Goal: Task Accomplishment & Management: Complete application form

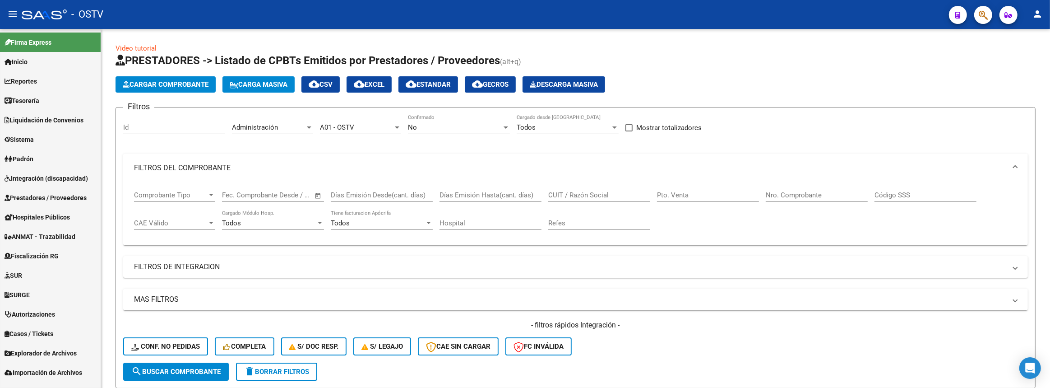
scroll to position [122, 0]
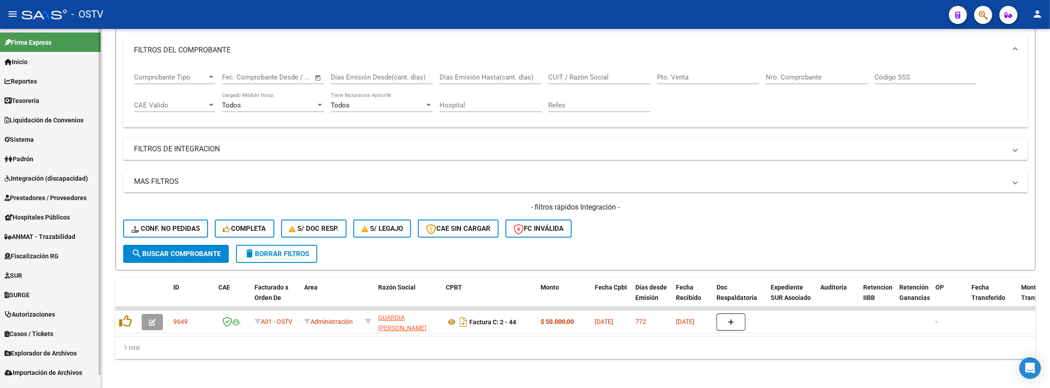
click at [46, 194] on span "Prestadores / Proveedores" at bounding box center [46, 198] width 82 height 10
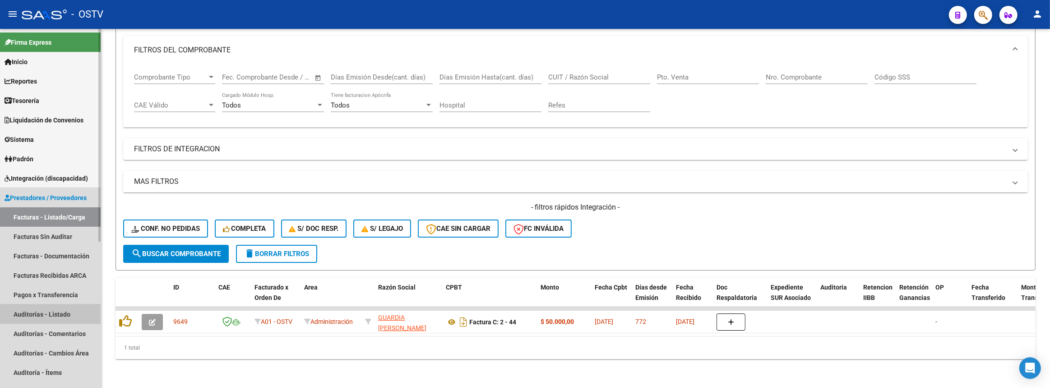
click at [50, 316] on link "Auditorías - Listado" at bounding box center [50, 313] width 101 height 19
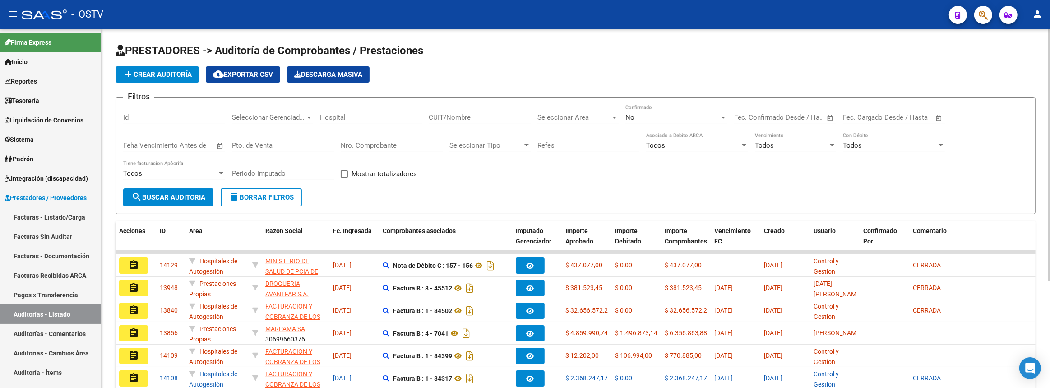
click at [79, 219] on link "Facturas - Listado/Carga" at bounding box center [50, 216] width 101 height 19
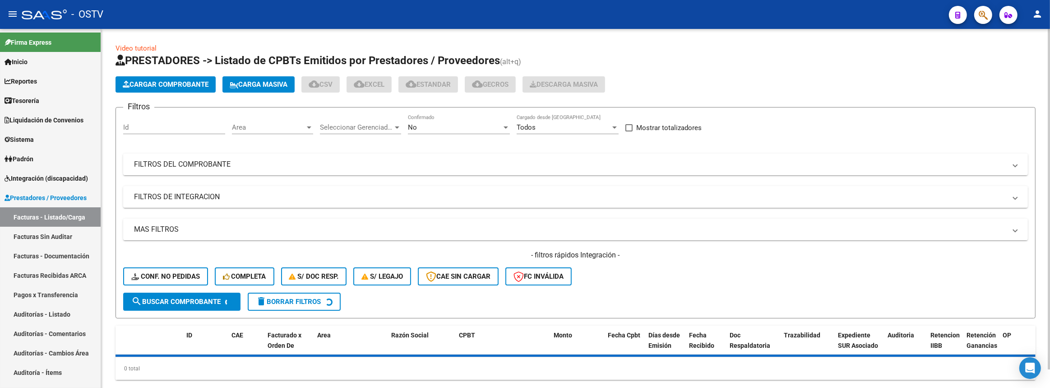
click at [355, 151] on div "Filtros Id Area Area Seleccionar Gerenciador Seleccionar Gerenciador No Confirm…" at bounding box center [575, 204] width 905 height 178
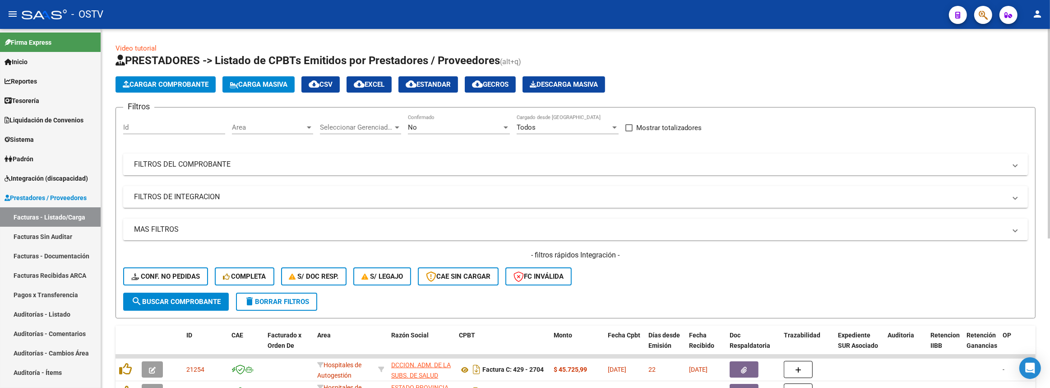
click at [358, 157] on mat-expansion-panel-header "FILTROS DEL COMPROBANTE" at bounding box center [575, 164] width 905 height 22
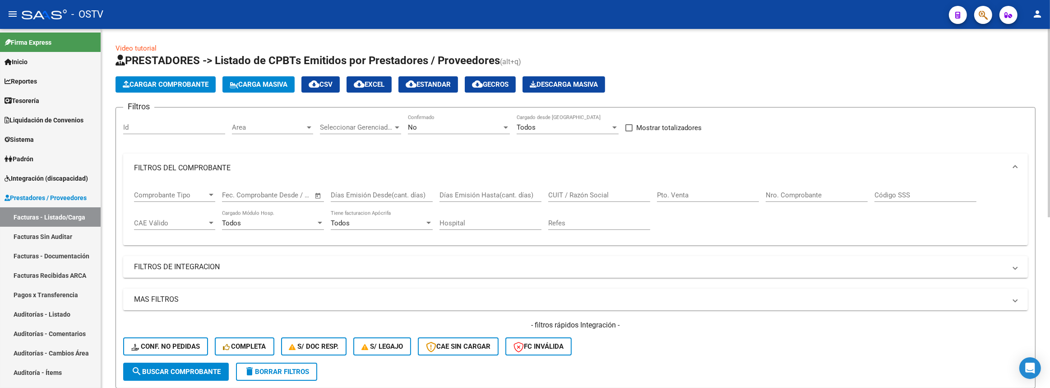
click at [585, 191] on input "CUIT / Razón Social" at bounding box center [599, 195] width 102 height 8
type input "r"
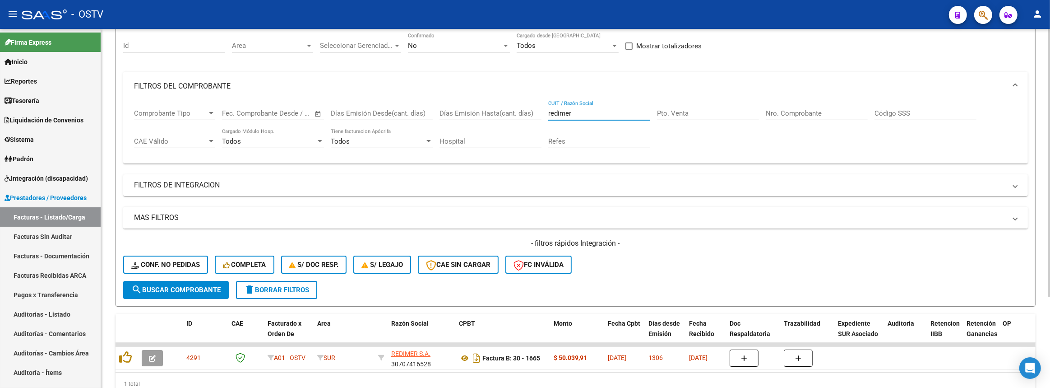
scroll to position [122, 0]
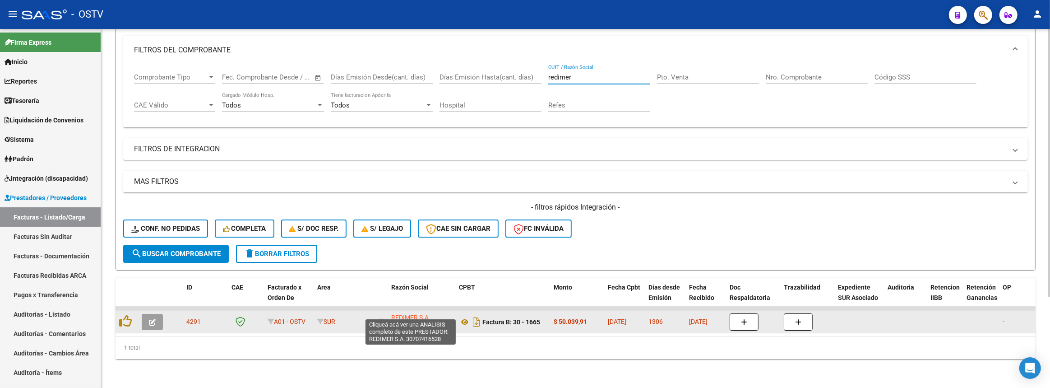
type input "redimer"
click at [396, 314] on span "REDIMER S.A." at bounding box center [410, 317] width 39 height 7
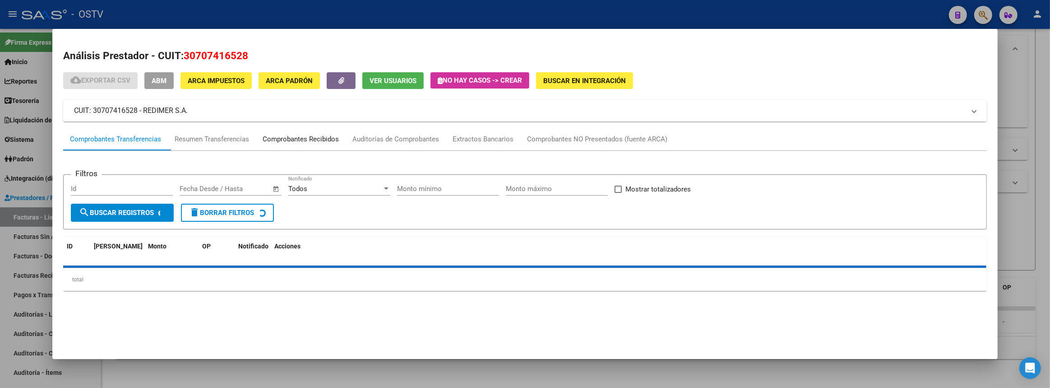
click at [319, 134] on div "Comprobantes Recibidos" at bounding box center [301, 139] width 76 height 10
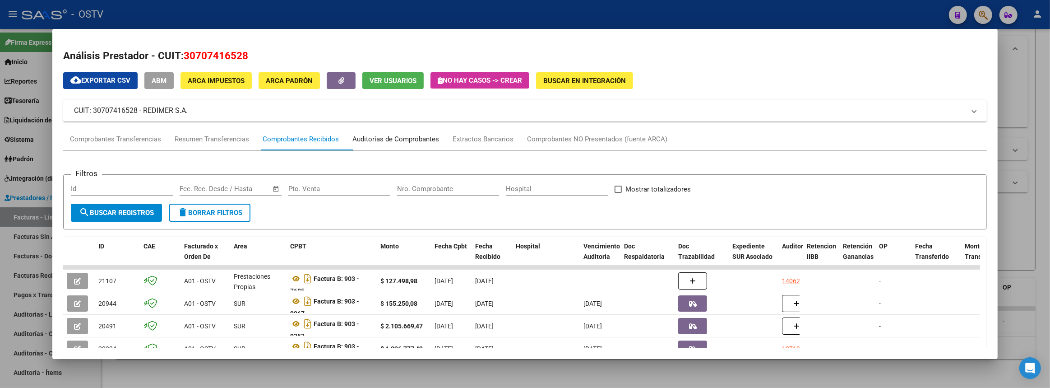
click at [402, 141] on div "Auditorías de Comprobantes" at bounding box center [395, 139] width 87 height 10
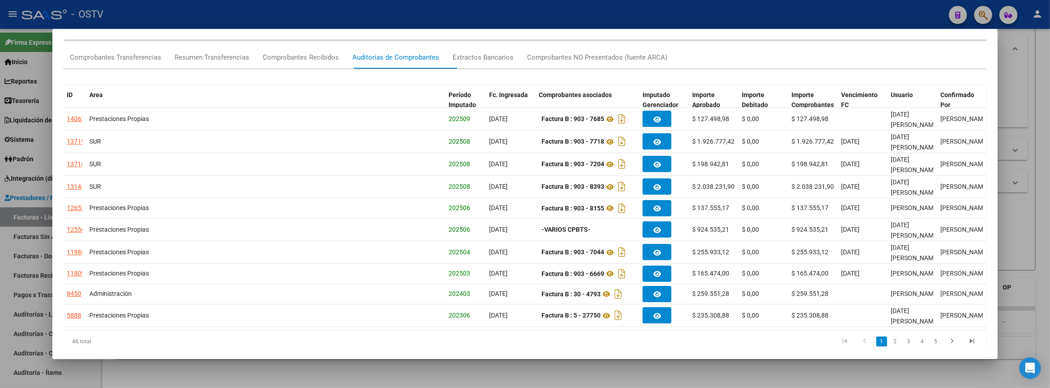
scroll to position [103, 0]
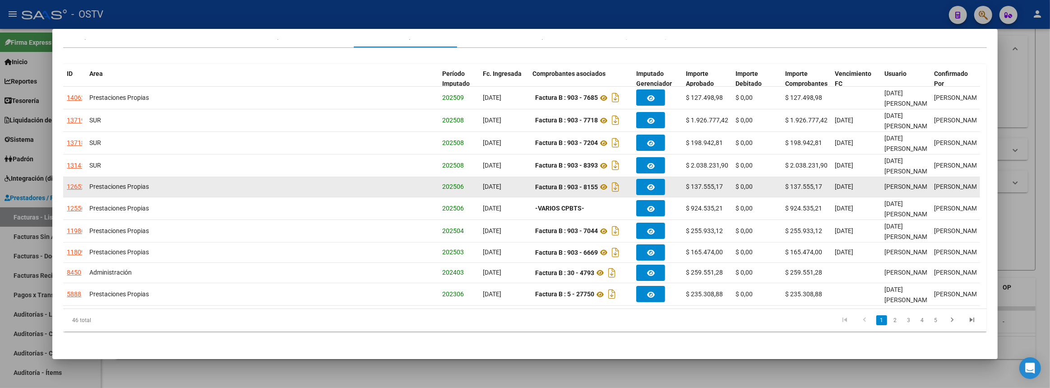
click at [79, 184] on div "12652" at bounding box center [76, 186] width 18 height 10
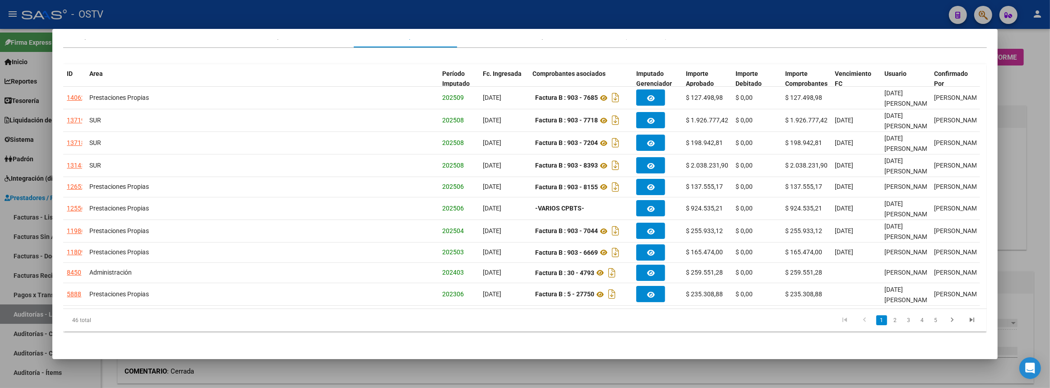
click at [1050, 190] on div at bounding box center [525, 194] width 1050 height 388
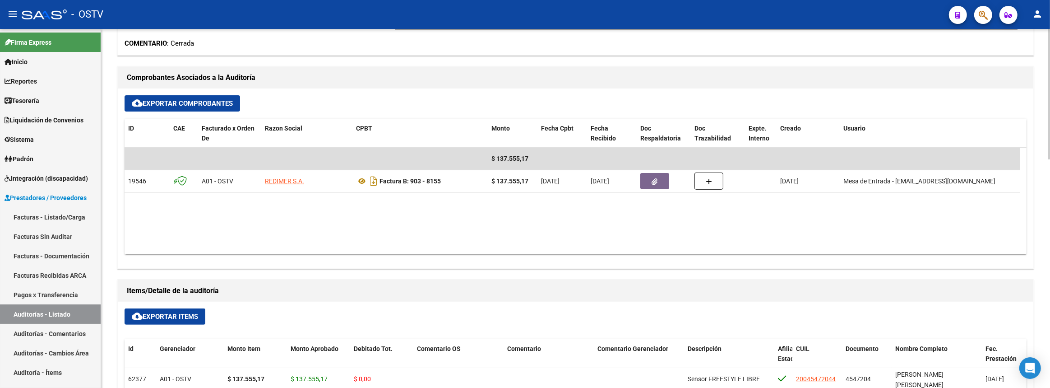
scroll to position [410, 0]
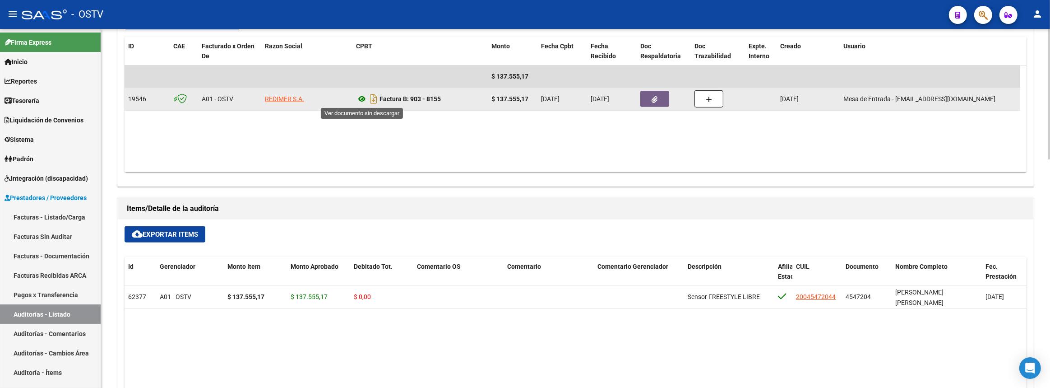
click at [359, 98] on icon at bounding box center [362, 98] width 12 height 11
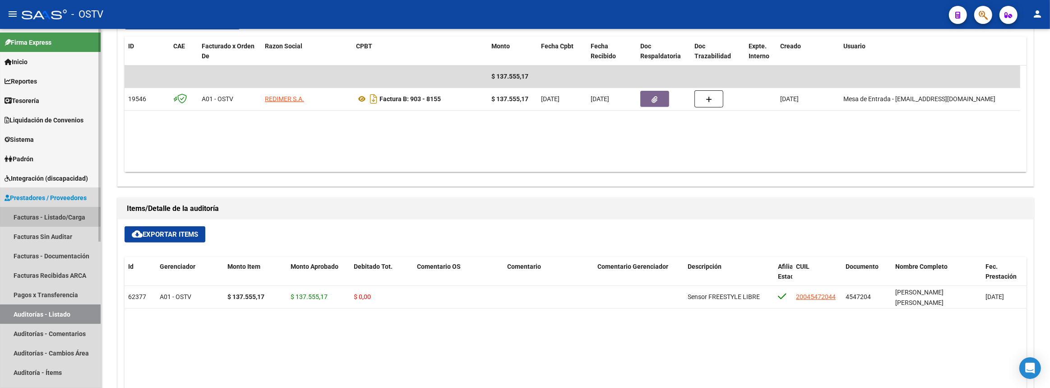
click at [56, 213] on link "Facturas - Listado/Carga" at bounding box center [50, 216] width 101 height 19
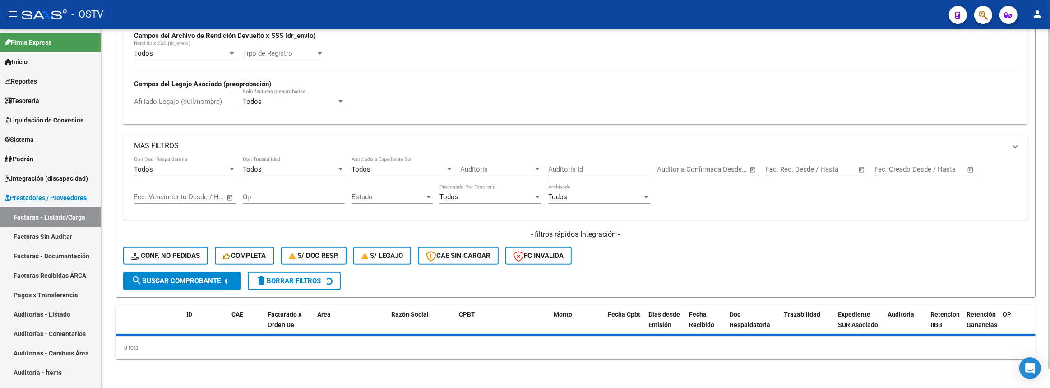
scroll to position [19, 0]
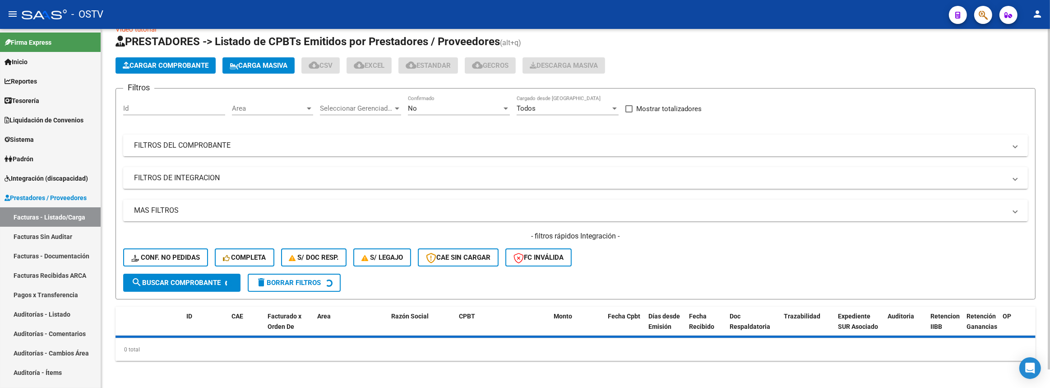
click at [297, 145] on mat-panel-title "FILTROS DEL COMPROBANTE" at bounding box center [570, 145] width 872 height 10
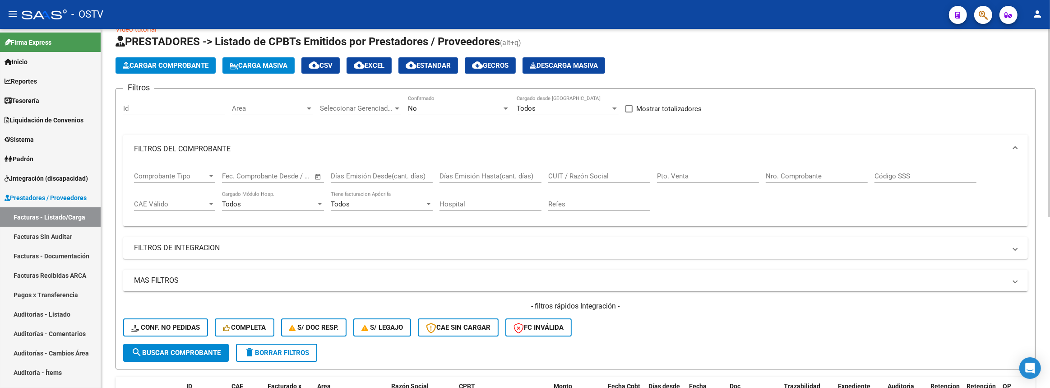
drag, startPoint x: 779, startPoint y: 178, endPoint x: 746, endPoint y: 32, distance: 149.4
click at [779, 177] on input "Nro. Comprobante" at bounding box center [817, 176] width 102 height 8
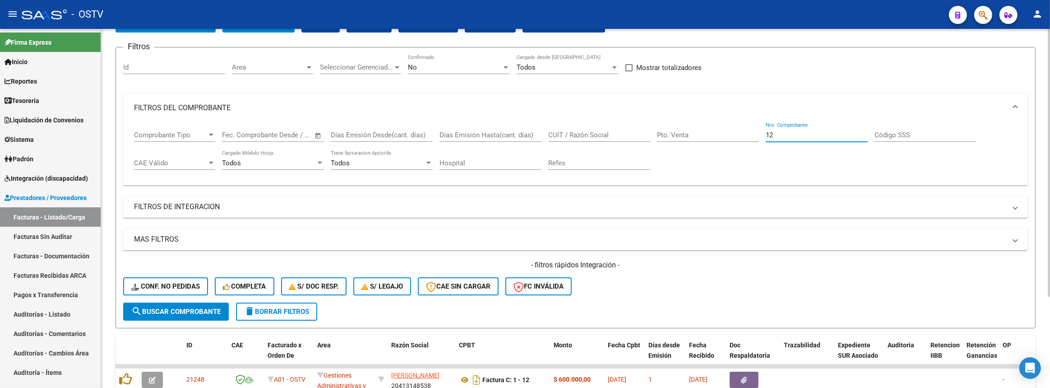
scroll to position [122, 0]
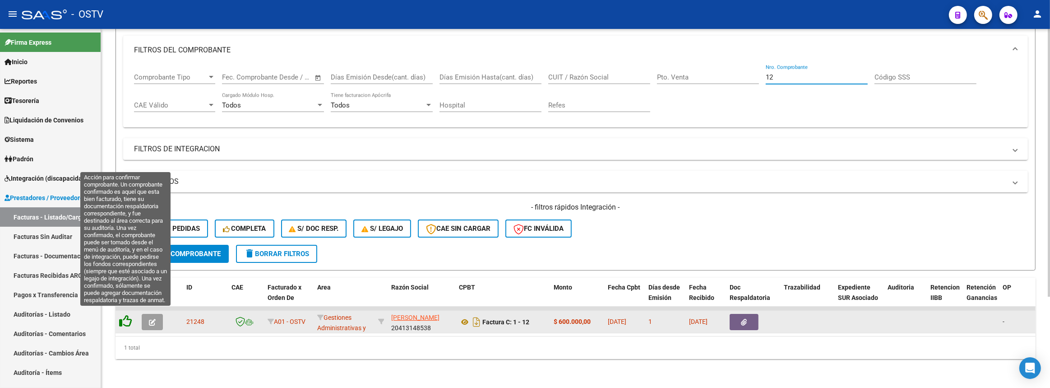
type input "12"
click at [126, 316] on icon at bounding box center [125, 321] width 13 height 13
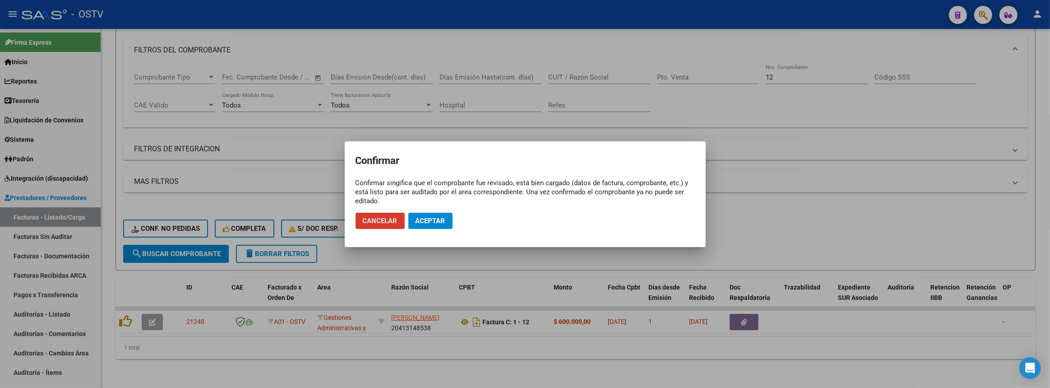
click at [448, 225] on button "Aceptar" at bounding box center [430, 221] width 44 height 16
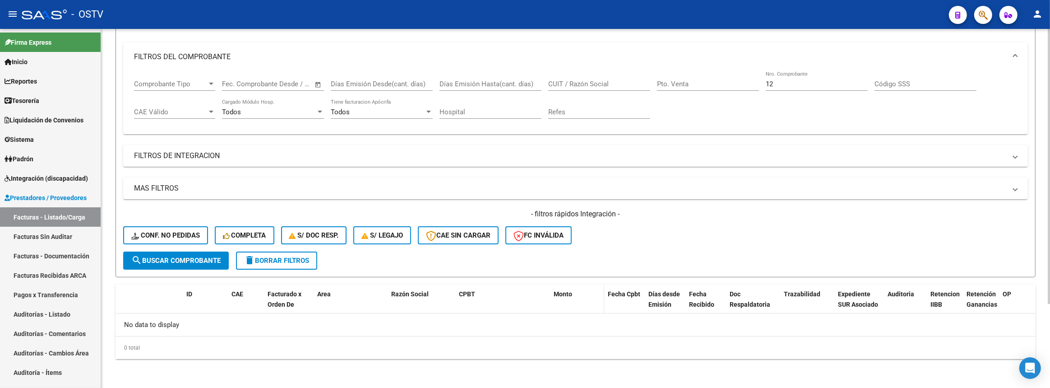
scroll to position [109, 0]
drag, startPoint x: 50, startPoint y: 312, endPoint x: 69, endPoint y: 285, distance: 33.3
click at [50, 312] on link "Auditorías - Listado" at bounding box center [50, 313] width 101 height 19
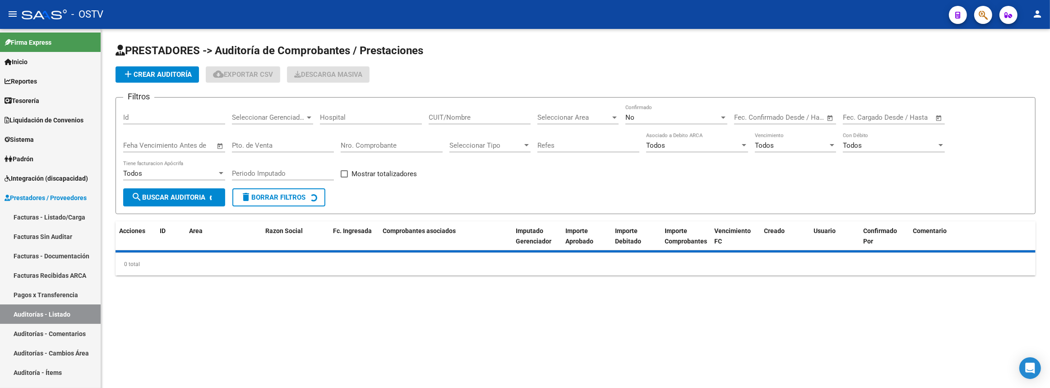
click at [160, 72] on span "add Crear Auditoría" at bounding box center [157, 74] width 69 height 8
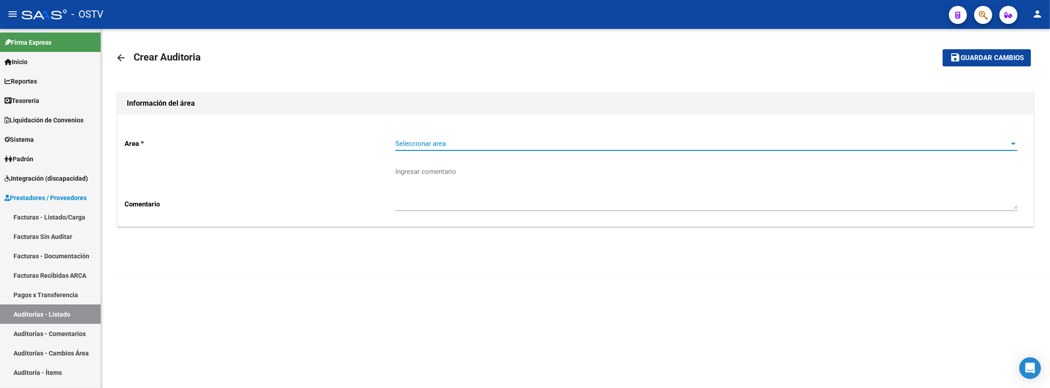
click at [415, 145] on span "Seleccionar area" at bounding box center [702, 143] width 614 height 8
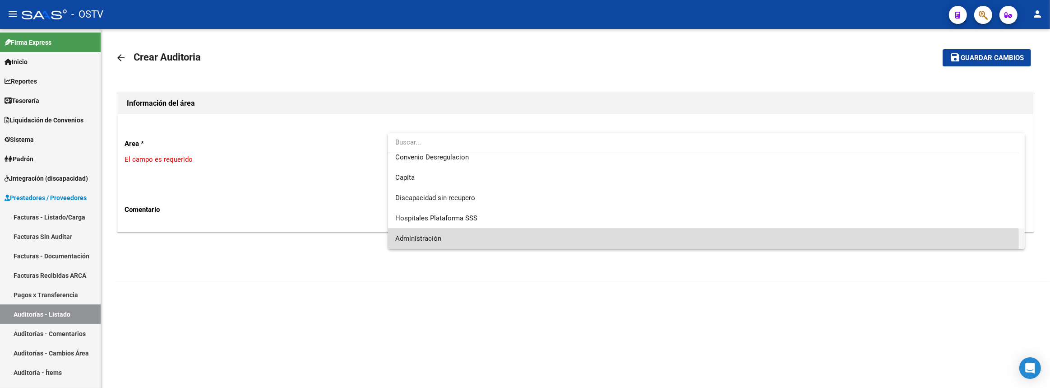
click at [437, 244] on span "Administración" at bounding box center [706, 238] width 623 height 20
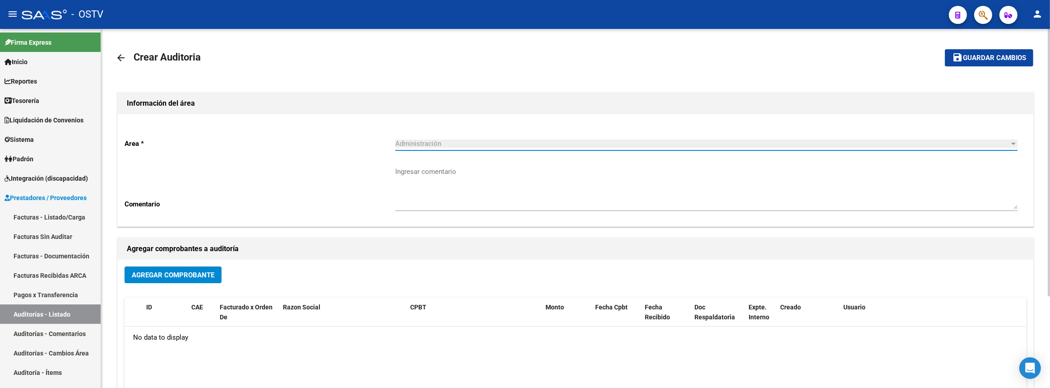
click at [139, 271] on span "Agregar Comprobante" at bounding box center [173, 275] width 83 height 8
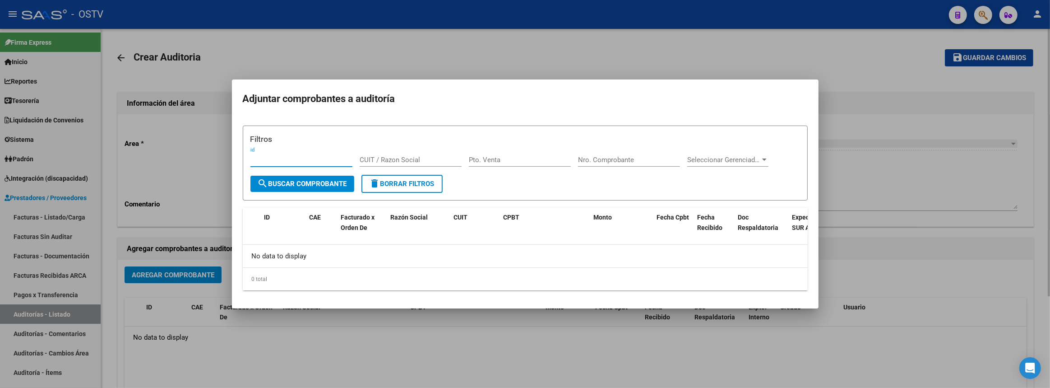
click at [189, 207] on div at bounding box center [525, 194] width 1050 height 388
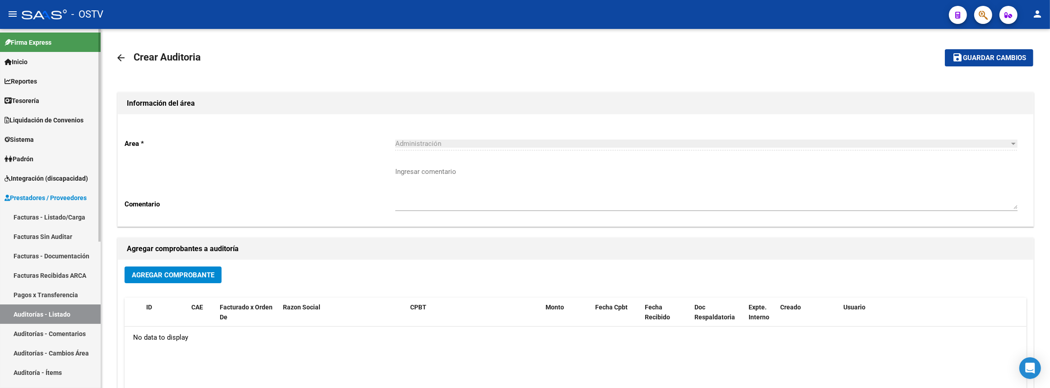
drag, startPoint x: 48, startPoint y: 217, endPoint x: 81, endPoint y: 211, distance: 33.5
click at [48, 217] on link "Facturas - Listado/Carga" at bounding box center [50, 216] width 101 height 19
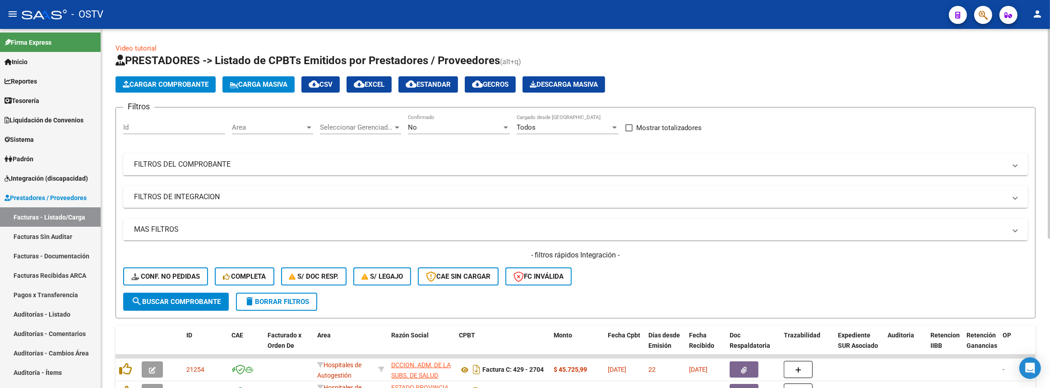
click at [440, 128] on div "No" at bounding box center [455, 127] width 94 height 8
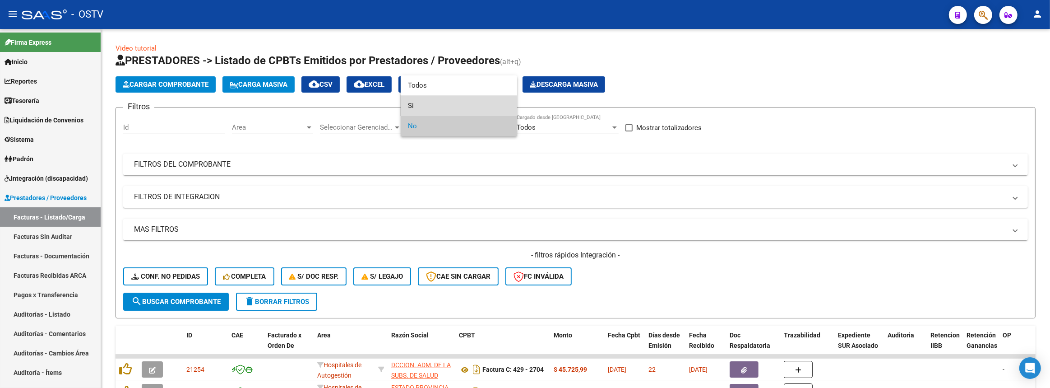
click at [432, 108] on span "Si" at bounding box center [459, 106] width 102 height 20
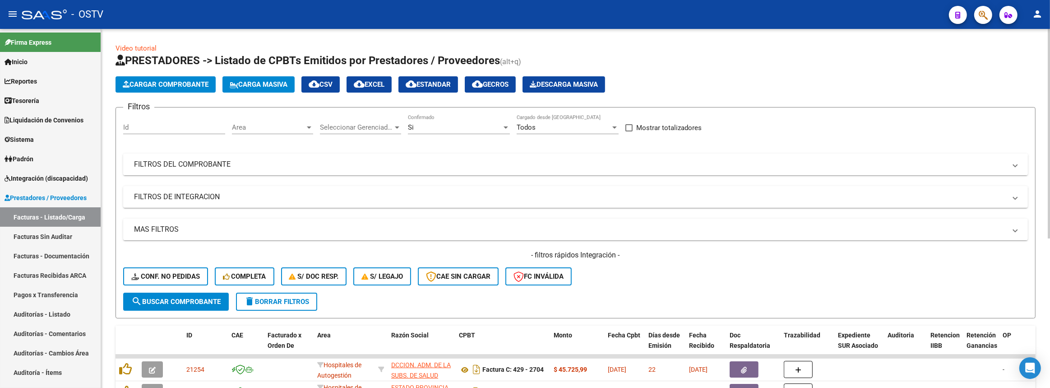
click at [433, 162] on mat-panel-title "FILTROS DEL COMPROBANTE" at bounding box center [570, 164] width 872 height 10
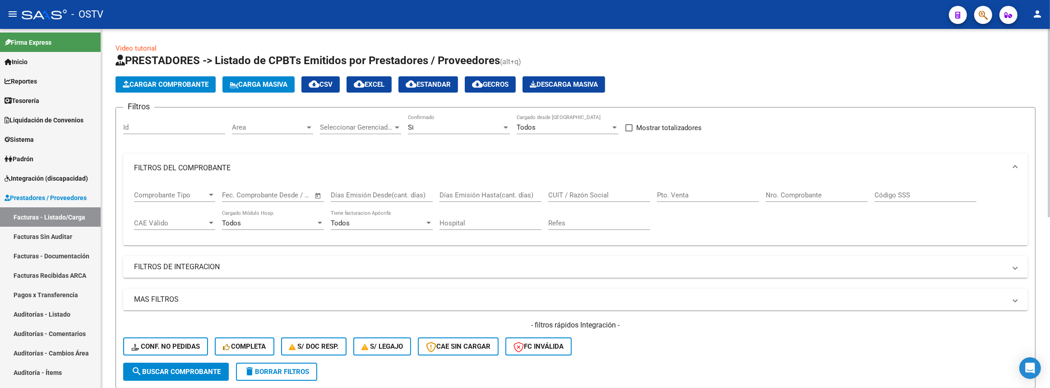
drag, startPoint x: 794, startPoint y: 194, endPoint x: 801, endPoint y: 176, distance: 19.4
click at [794, 194] on input "Nro. Comprobante" at bounding box center [817, 195] width 102 height 8
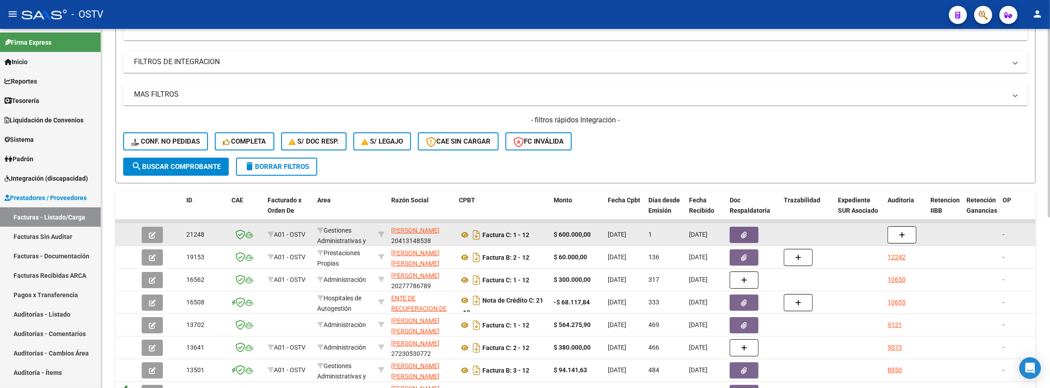
type input "12"
click at [154, 232] on icon "button" at bounding box center [152, 234] width 7 height 7
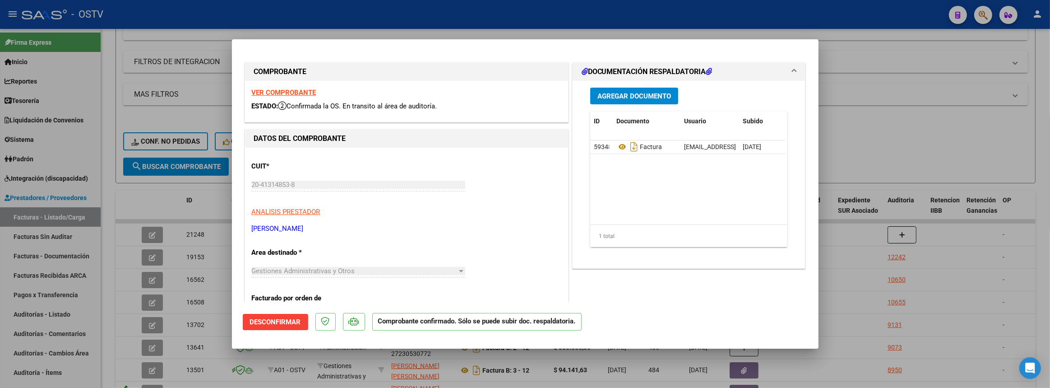
click at [284, 319] on span "Desconfirmar" at bounding box center [275, 322] width 51 height 8
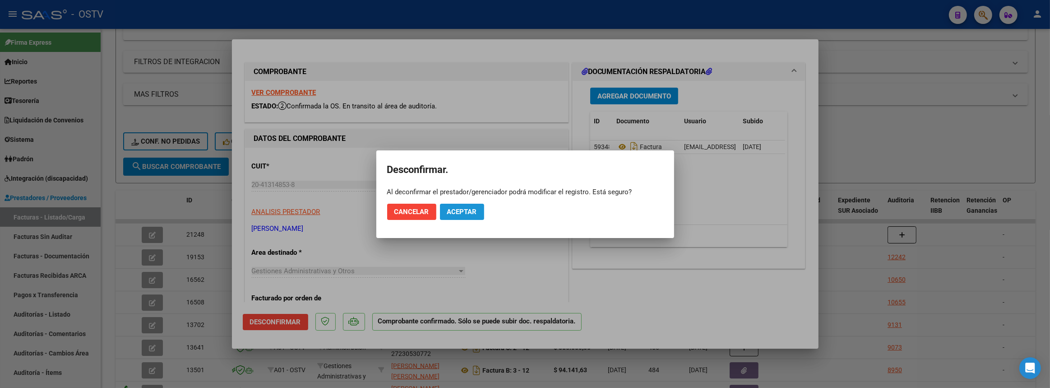
drag, startPoint x: 474, startPoint y: 206, endPoint x: 469, endPoint y: 207, distance: 4.7
click at [473, 206] on button "Aceptar" at bounding box center [462, 212] width 44 height 16
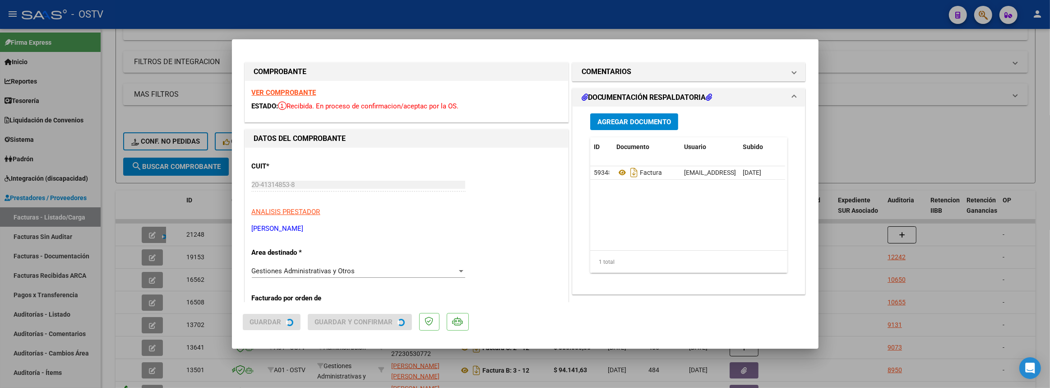
drag, startPoint x: 313, startPoint y: 262, endPoint x: 310, endPoint y: 268, distance: 7.5
click at [310, 268] on span "Gestiones Administrativas y Otros" at bounding box center [303, 271] width 103 height 8
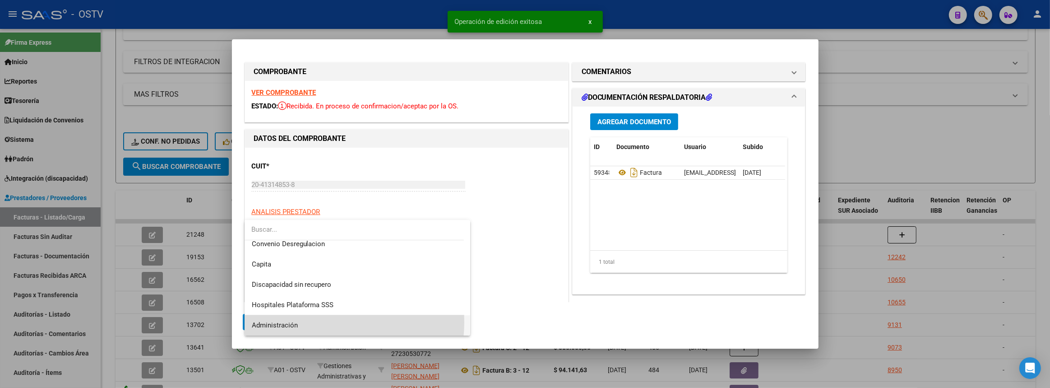
drag, startPoint x: 315, startPoint y: 322, endPoint x: 295, endPoint y: 315, distance: 21.4
click at [315, 321] on span "Administración" at bounding box center [357, 325] width 211 height 20
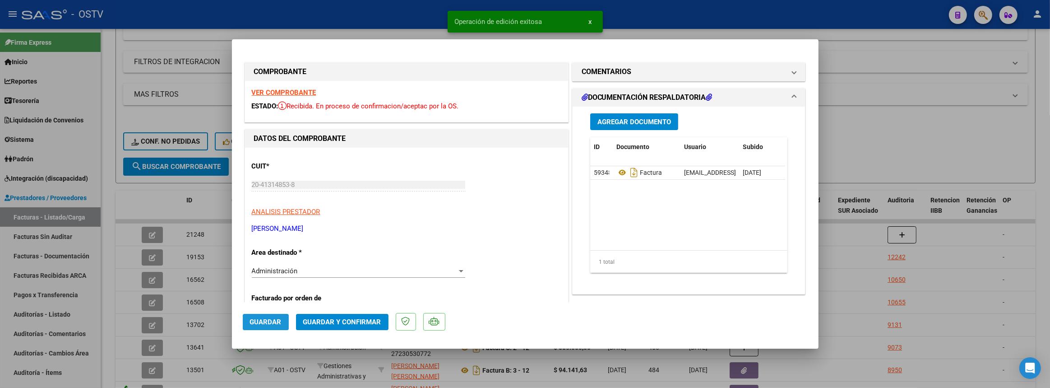
click at [264, 314] on button "Guardar" at bounding box center [266, 322] width 46 height 16
click at [341, 321] on span "Guardar y Confirmar" at bounding box center [342, 322] width 78 height 8
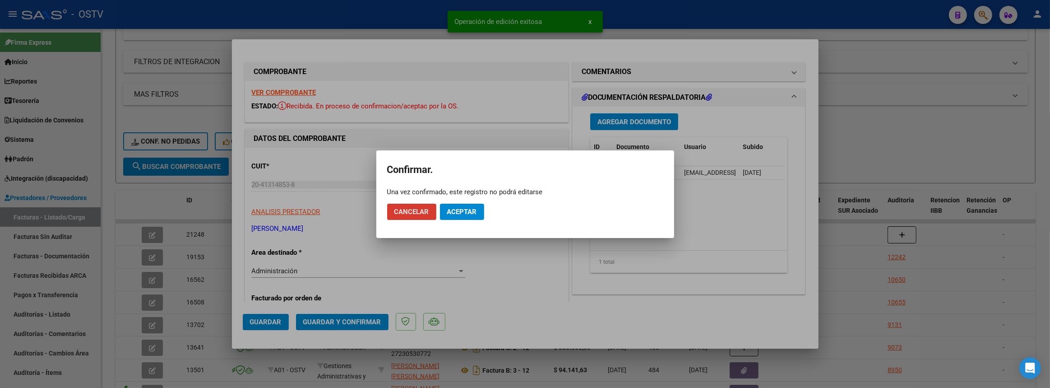
click at [465, 208] on span "Aceptar" at bounding box center [462, 212] width 30 height 8
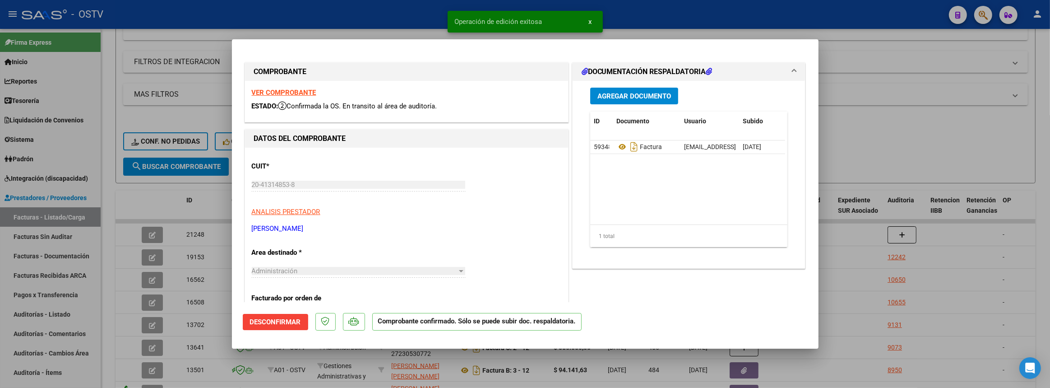
click at [36, 309] on div at bounding box center [525, 194] width 1050 height 388
type input "$ 0,00"
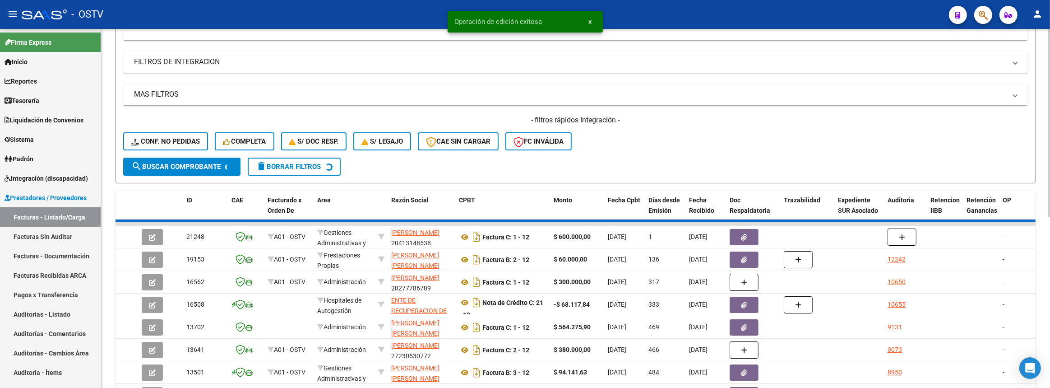
scroll to position [0, 0]
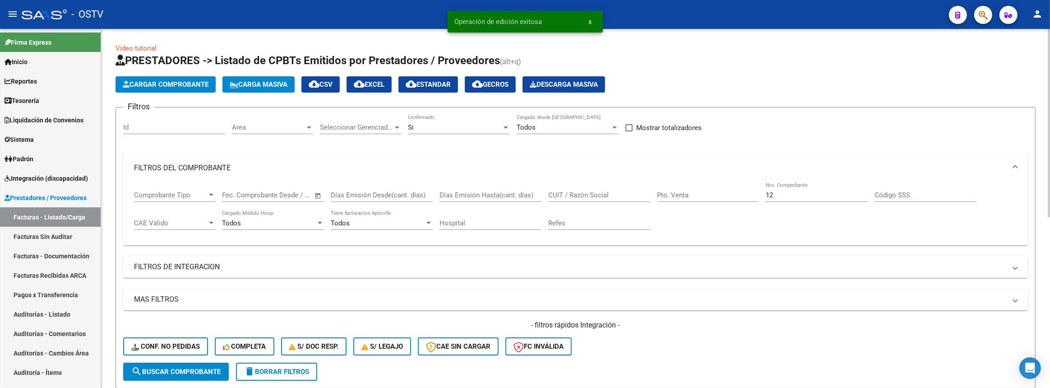
click at [174, 85] on span "Cargar Comprobante" at bounding box center [166, 84] width 86 height 8
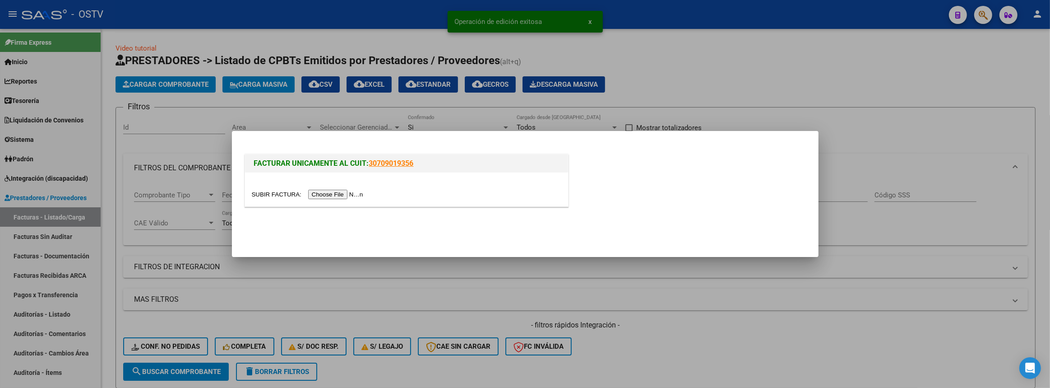
click at [334, 193] on input "file" at bounding box center [309, 194] width 114 height 9
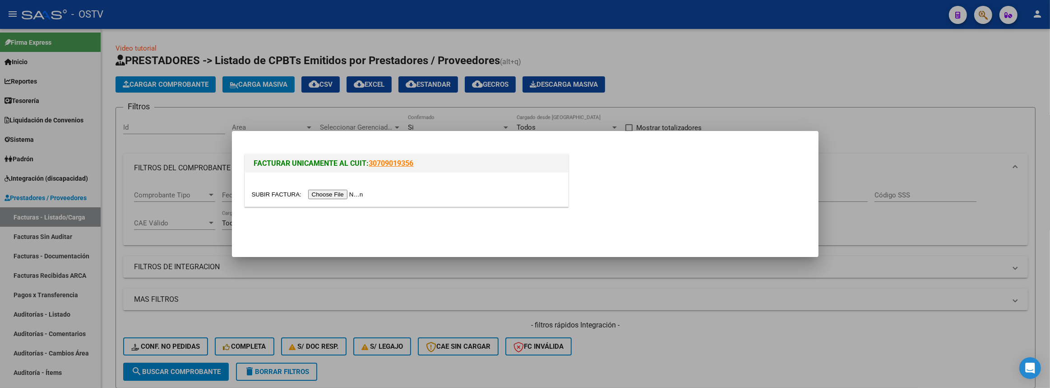
click at [825, 70] on div at bounding box center [525, 194] width 1050 height 388
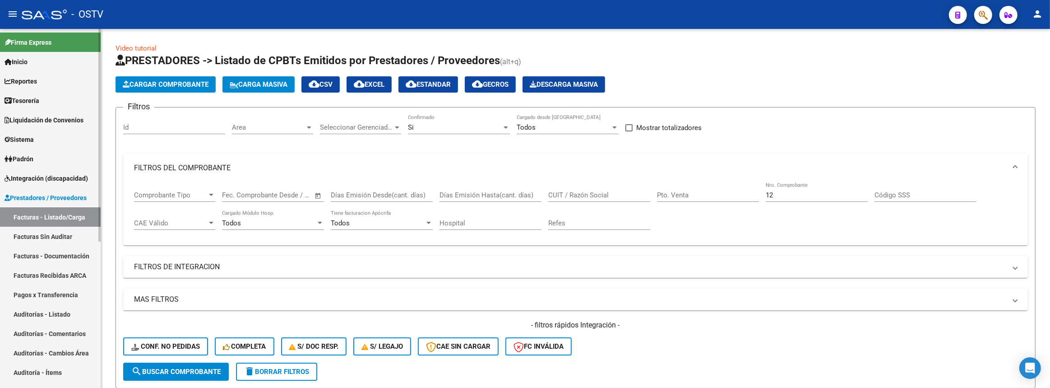
click at [57, 315] on link "Auditorías - Listado" at bounding box center [50, 313] width 101 height 19
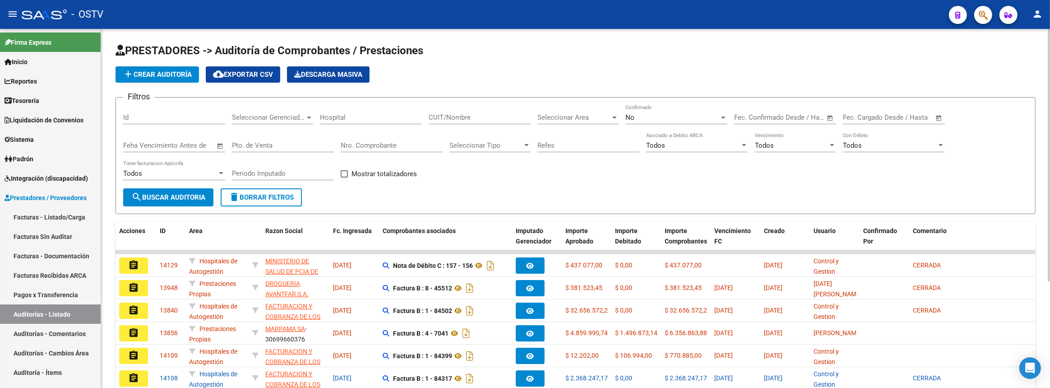
click at [140, 67] on button "add Crear Auditoría" at bounding box center [157, 74] width 83 height 16
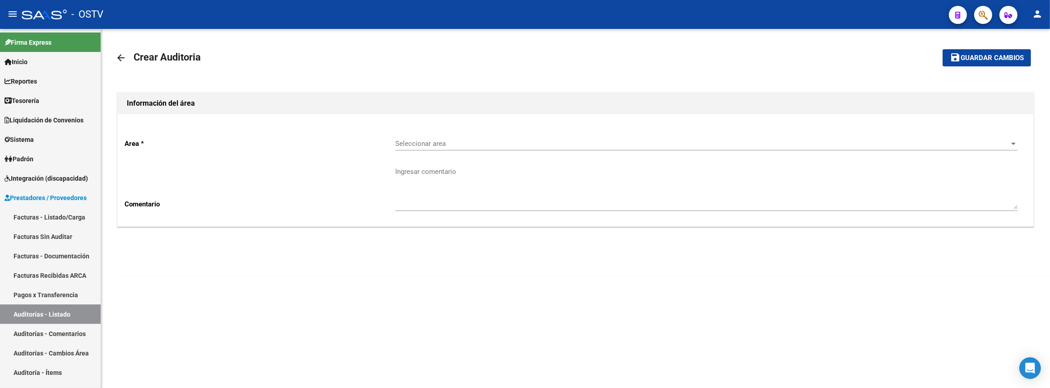
click at [426, 141] on span "Seleccionar area" at bounding box center [702, 143] width 614 height 8
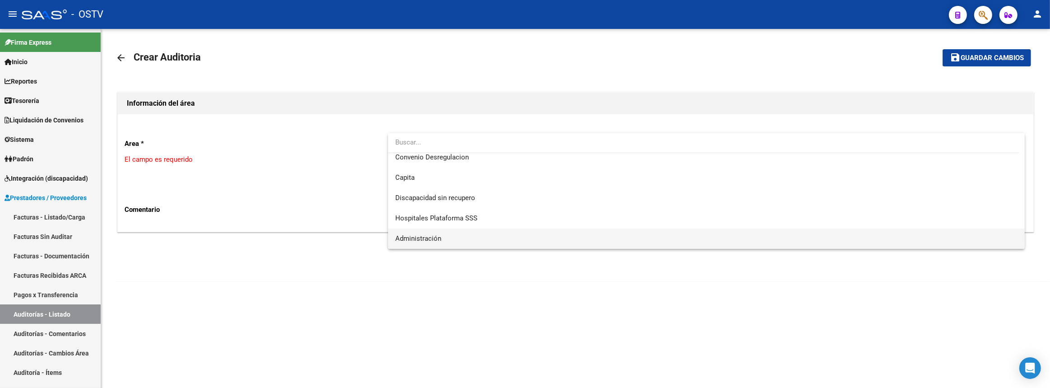
click at [444, 231] on span "Administración" at bounding box center [706, 238] width 623 height 20
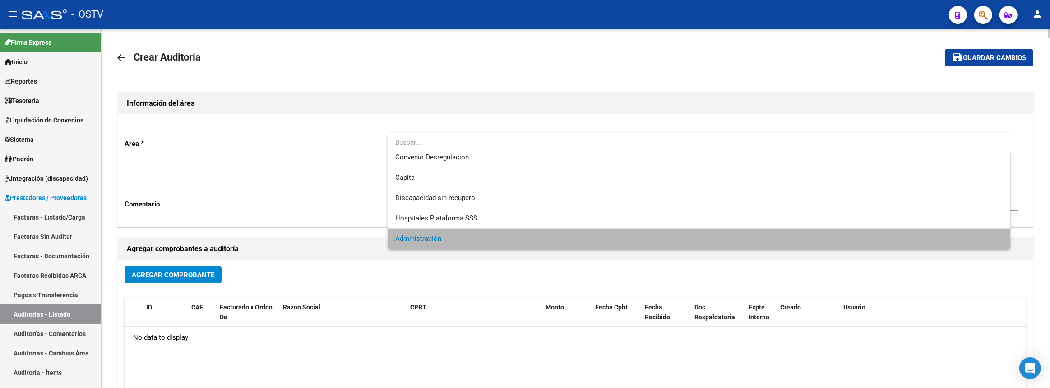
scroll to position [107, 0]
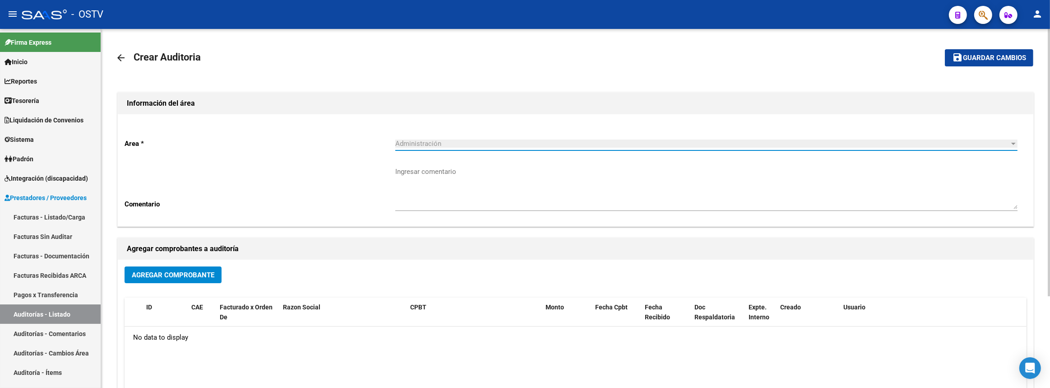
click at [221, 275] on button "Agregar Comprobante" at bounding box center [173, 274] width 97 height 17
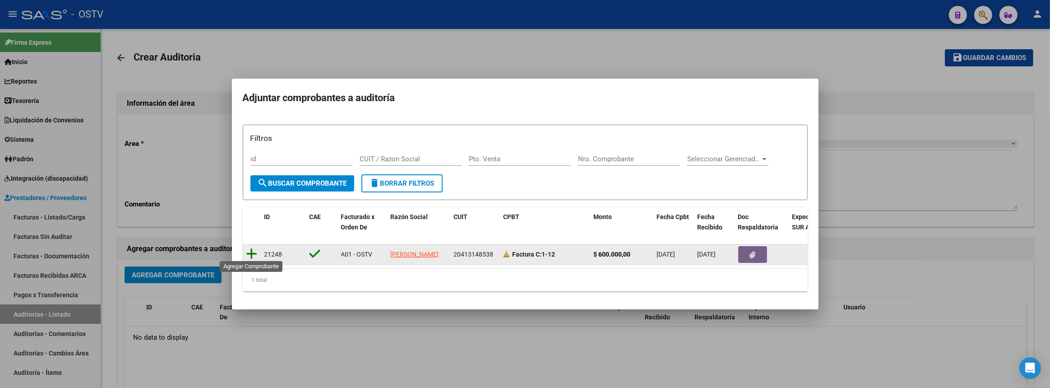
drag, startPoint x: 248, startPoint y: 248, endPoint x: 502, endPoint y: 210, distance: 256.3
click at [249, 248] on icon at bounding box center [251, 253] width 11 height 13
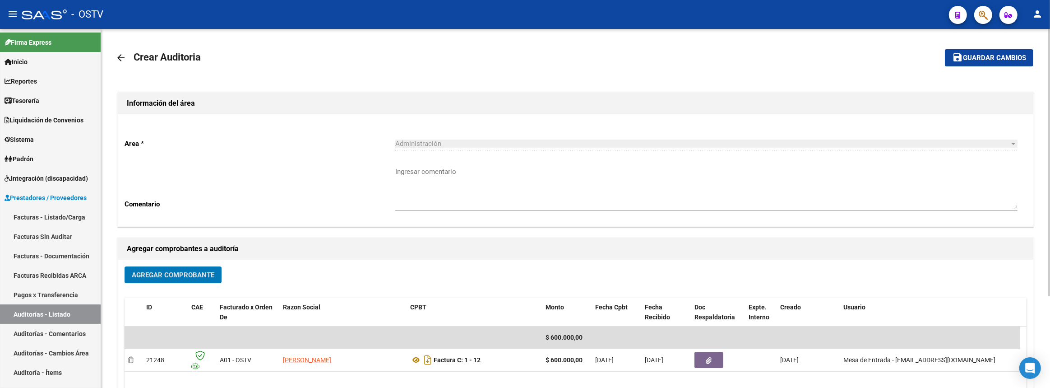
click at [1014, 54] on span "Guardar cambios" at bounding box center [994, 58] width 63 height 8
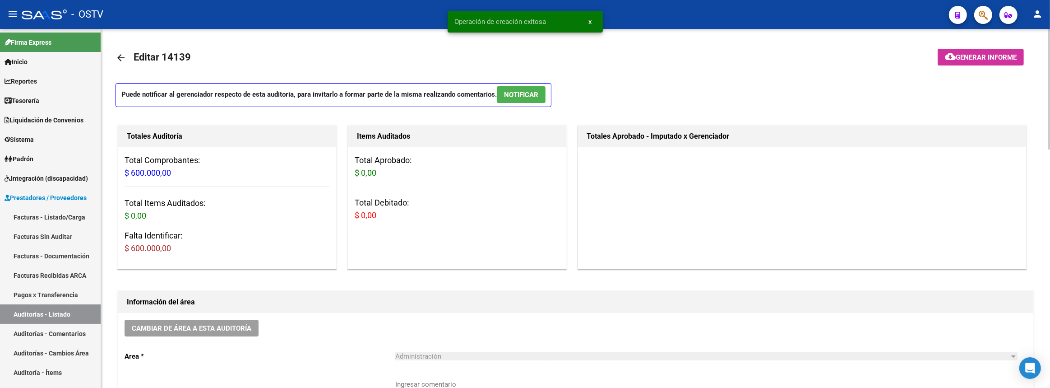
scroll to position [123, 0]
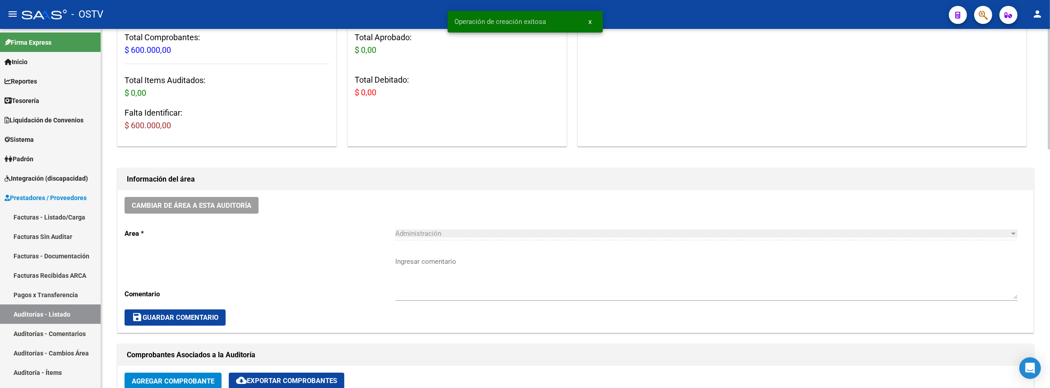
drag, startPoint x: 446, startPoint y: 274, endPoint x: 451, endPoint y: 273, distance: 4.6
click at [447, 273] on textarea "Ingresar comentario" at bounding box center [706, 277] width 622 height 42
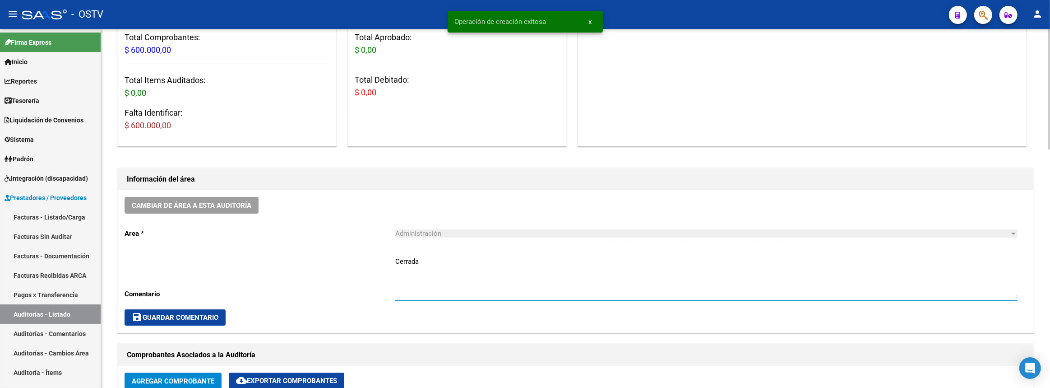
scroll to position [451, 0]
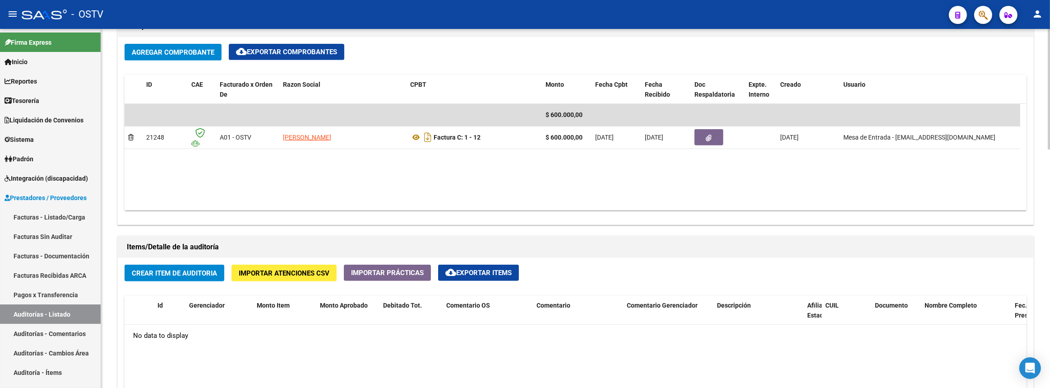
type textarea "Cerrada"
click at [199, 265] on button "Crear Item de Auditoria" at bounding box center [175, 272] width 100 height 17
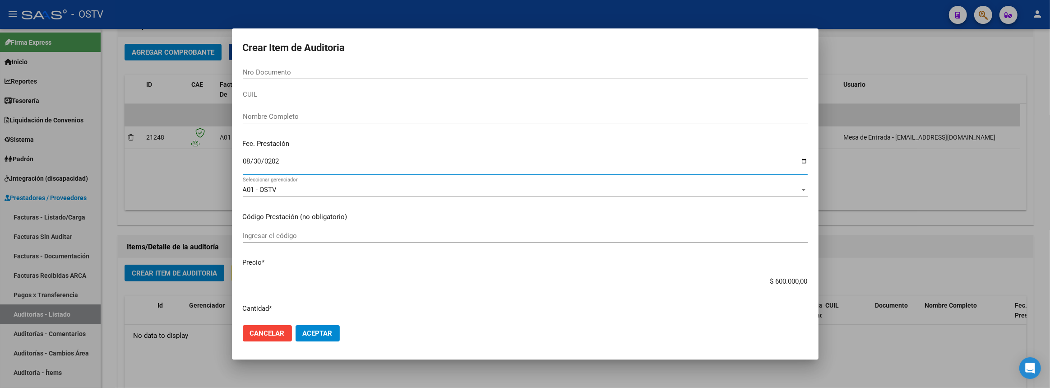
type input "2025-08-30"
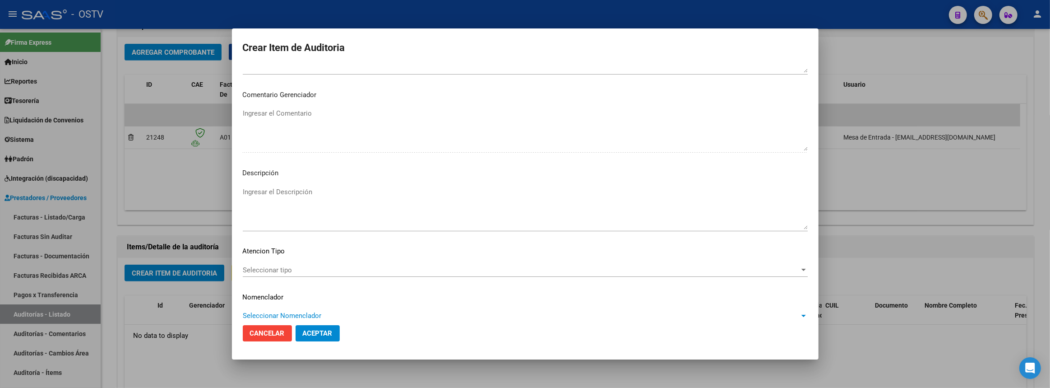
scroll to position [509, 0]
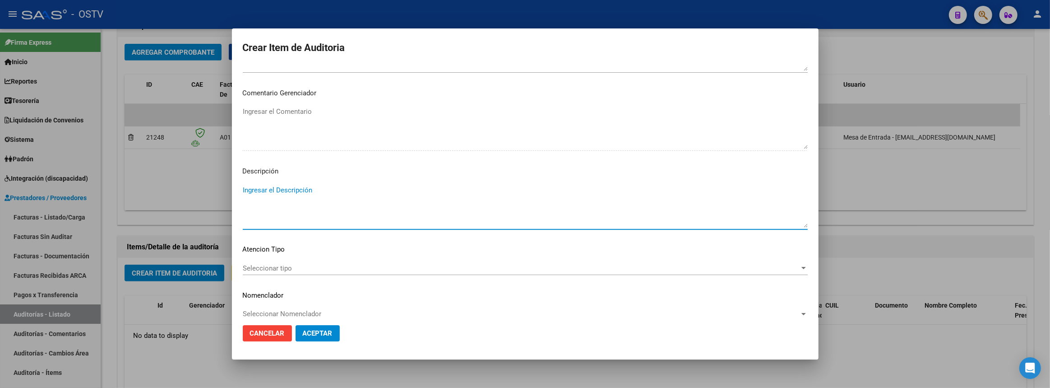
paste textarea "Gestion de pagina WEB de OSTV + Trabajo de carga y copacitacion sistema de auto…"
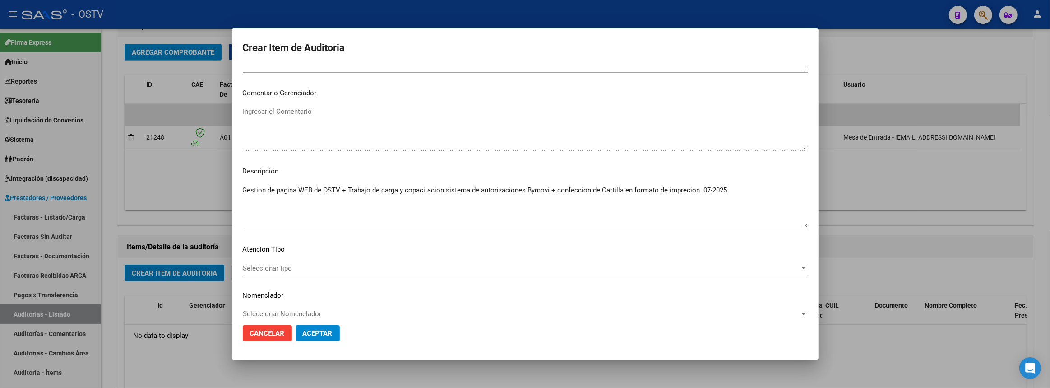
click at [717, 184] on div "Gestion de pagina WEB de OSTV + Trabajo de carga y copacitacion sistema de auto…" at bounding box center [525, 206] width 565 height 46
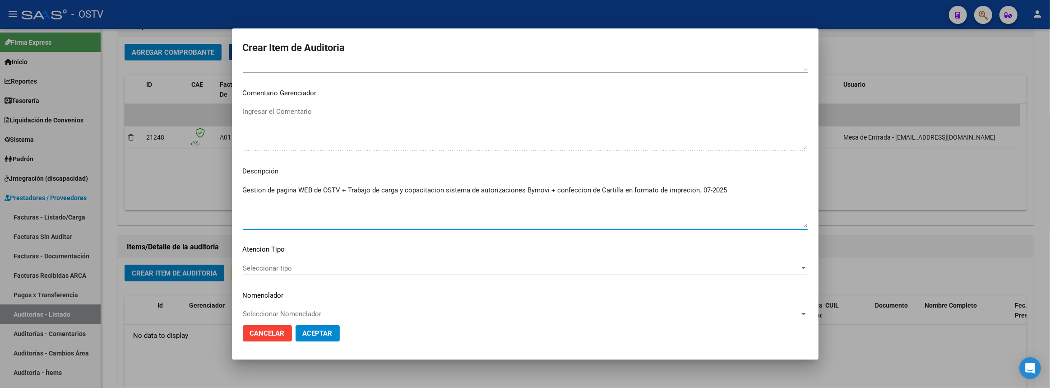
drag, startPoint x: 720, startPoint y: 187, endPoint x: 715, endPoint y: 219, distance: 32.5
click at [721, 187] on textarea "Gestion de pagina WEB de OSTV + Trabajo de carga y copacitacion sistema de auto…" at bounding box center [525, 206] width 565 height 42
type textarea "Gestion de pagina WEB de OSTV + Trabajo de carga y copacitacion sistema de auto…"
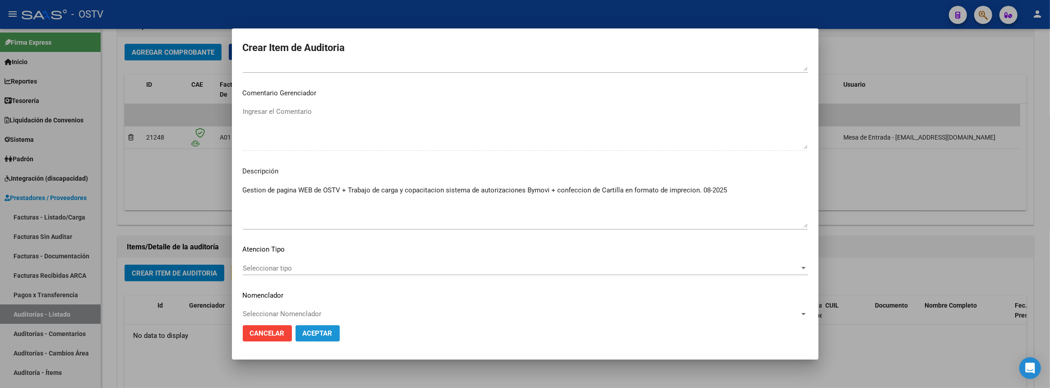
click at [335, 331] on button "Aceptar" at bounding box center [318, 333] width 44 height 16
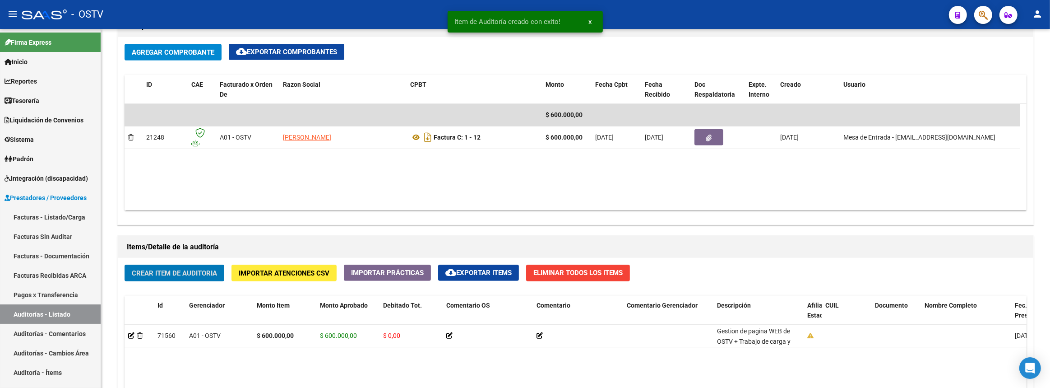
scroll to position [451, 0]
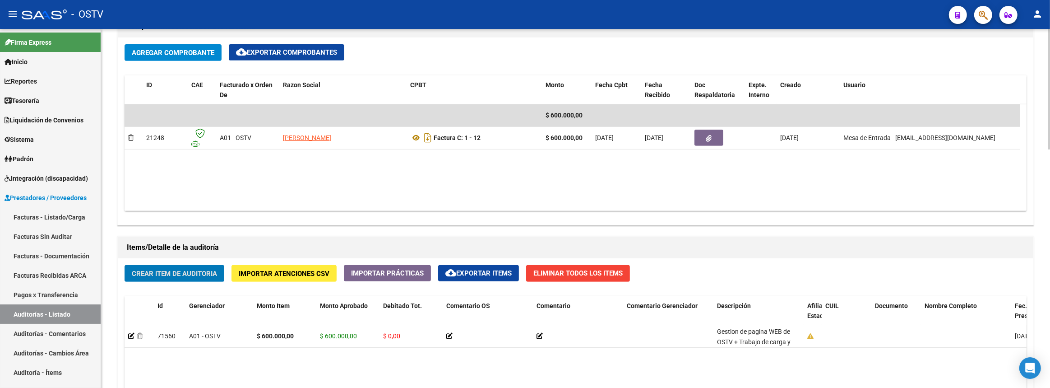
drag, startPoint x: 941, startPoint y: 325, endPoint x: 505, endPoint y: 180, distance: 459.7
click at [505, 180] on datatable-body "$ 600.000,00 21248 A01 - OSTV ROBIN ALEJANDRO FEDERICO Factura C: 1 - 12 $ 600.…" at bounding box center [576, 157] width 902 height 106
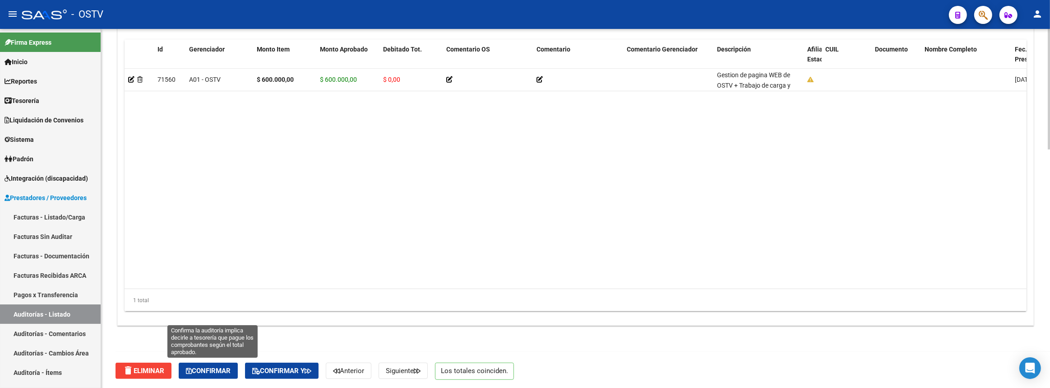
click at [226, 365] on button "Confirmar" at bounding box center [208, 370] width 59 height 16
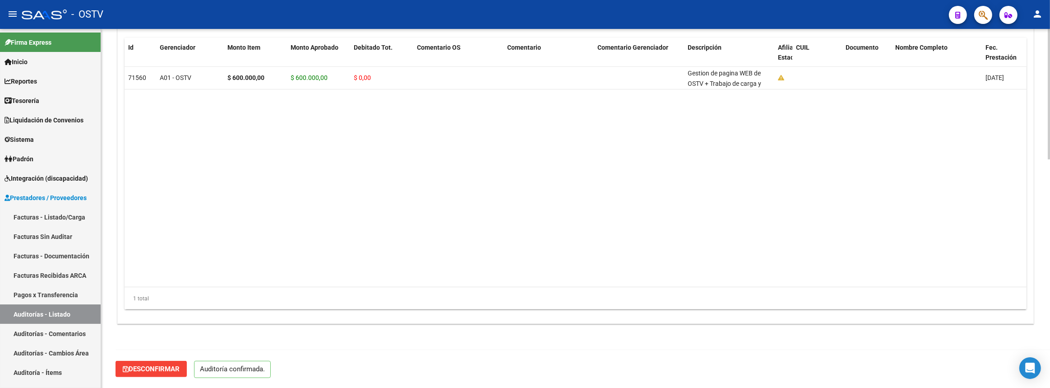
scroll to position [628, 0]
click at [56, 214] on link "Facturas - Listado/Carga" at bounding box center [50, 216] width 101 height 19
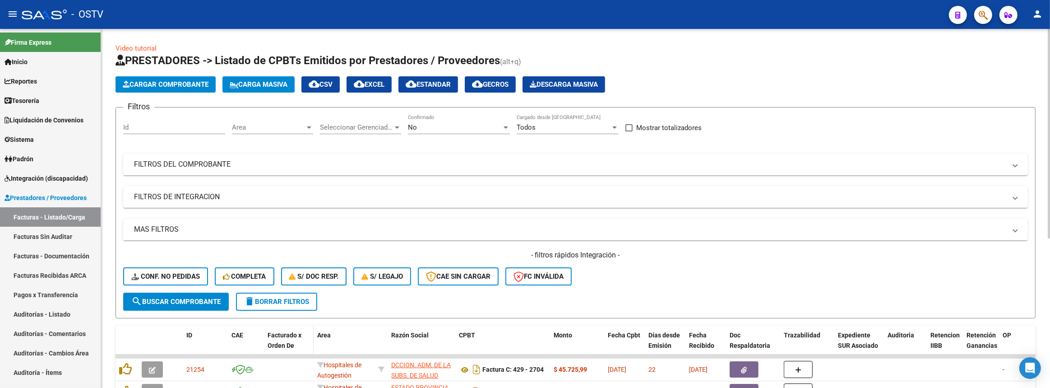
scroll to position [123, 0]
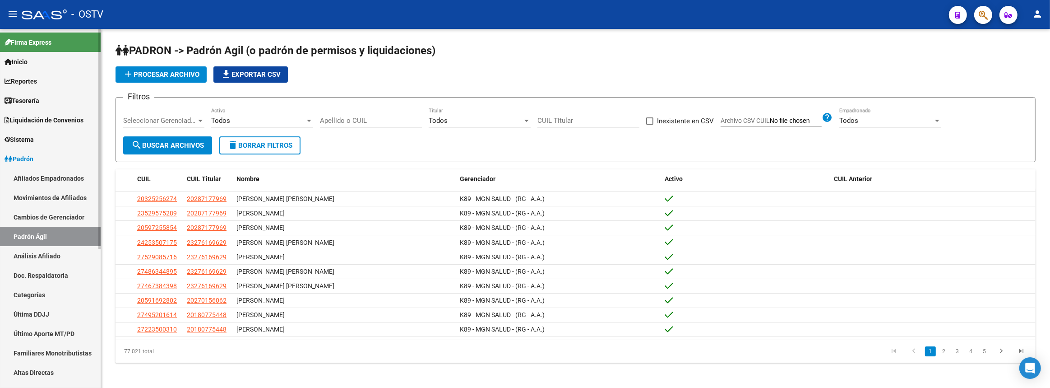
click at [42, 161] on link "Padrón" at bounding box center [50, 158] width 101 height 19
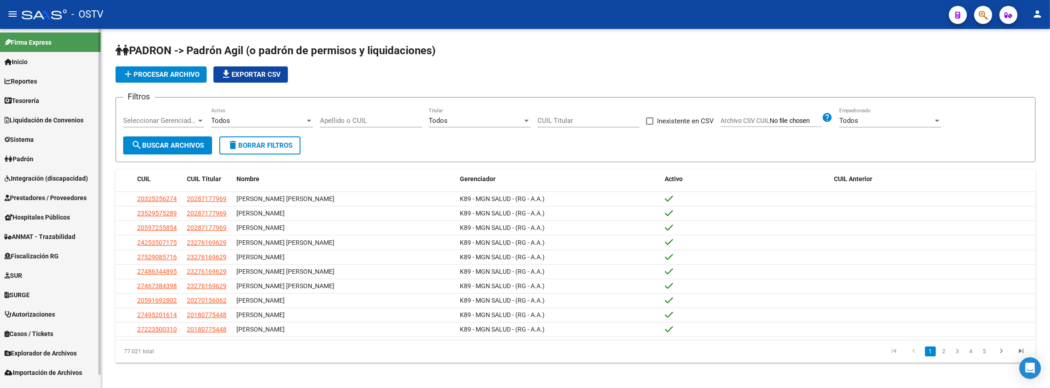
click at [41, 199] on span "Prestadores / Proveedores" at bounding box center [46, 198] width 82 height 10
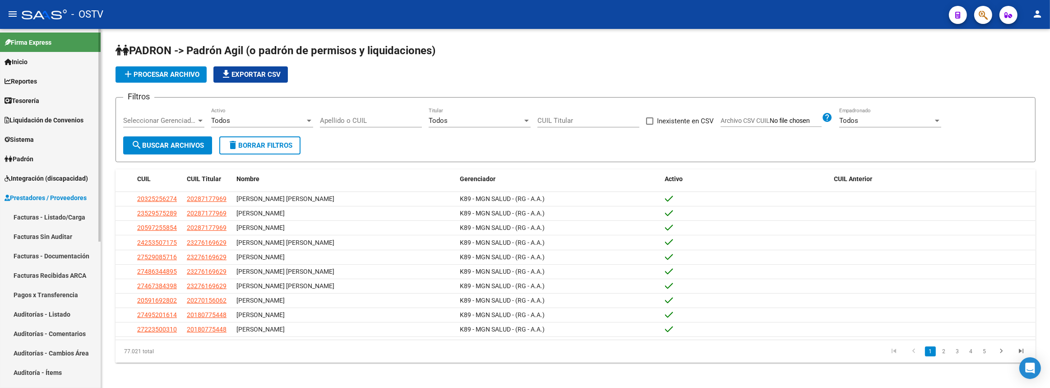
drag, startPoint x: 32, startPoint y: 316, endPoint x: 41, endPoint y: 304, distance: 15.2
click at [31, 316] on link "Auditorías - Listado" at bounding box center [50, 313] width 101 height 19
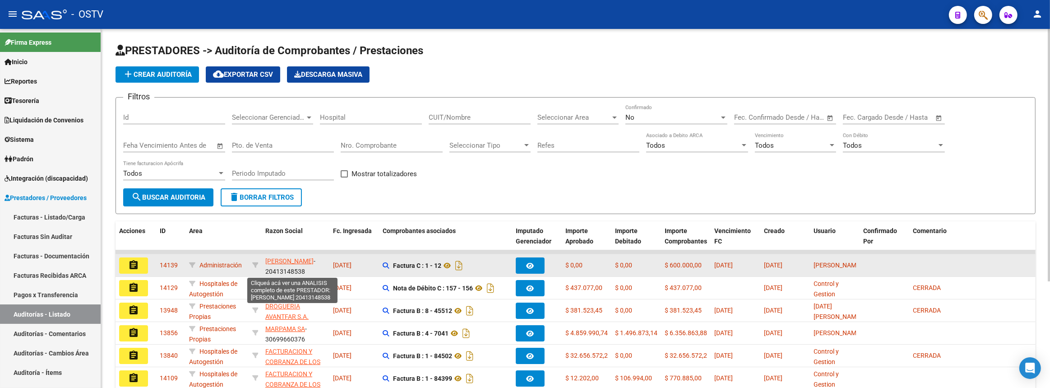
click at [272, 261] on span "ROBIN ALEJANDRO FEDERICO" at bounding box center [289, 260] width 48 height 7
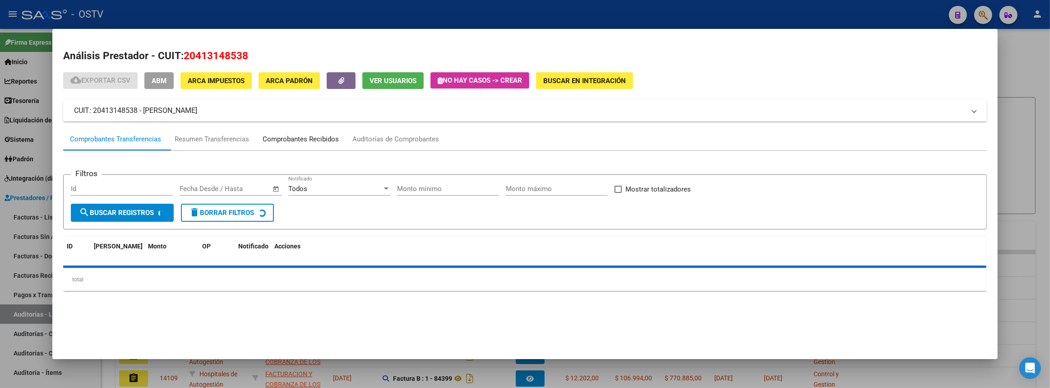
click at [325, 136] on div "Comprobantes Recibidos" at bounding box center [301, 139] width 76 height 10
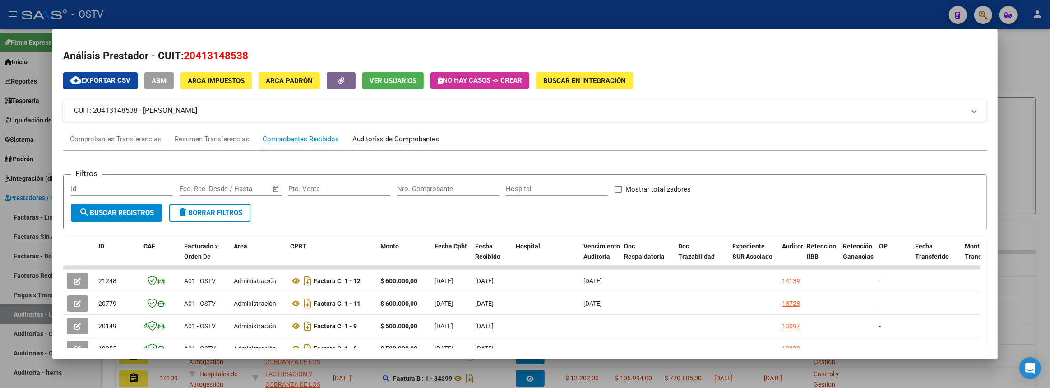
click at [375, 142] on div "Auditorías de Comprobantes" at bounding box center [395, 139] width 87 height 10
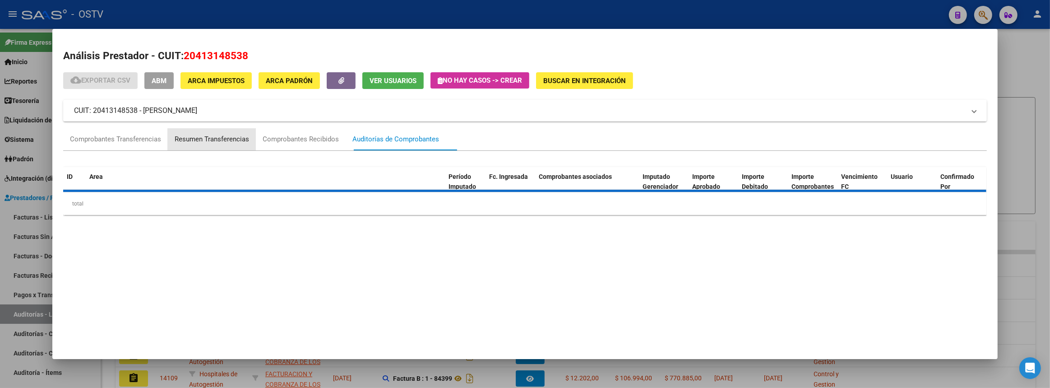
click at [189, 138] on div "Resumen Transferencias" at bounding box center [212, 139] width 74 height 10
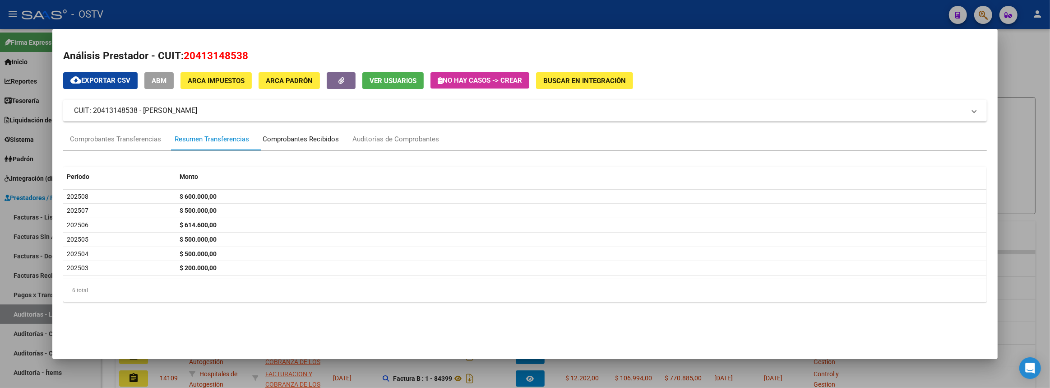
click at [278, 135] on div "Comprobantes Recibidos" at bounding box center [301, 139] width 76 height 10
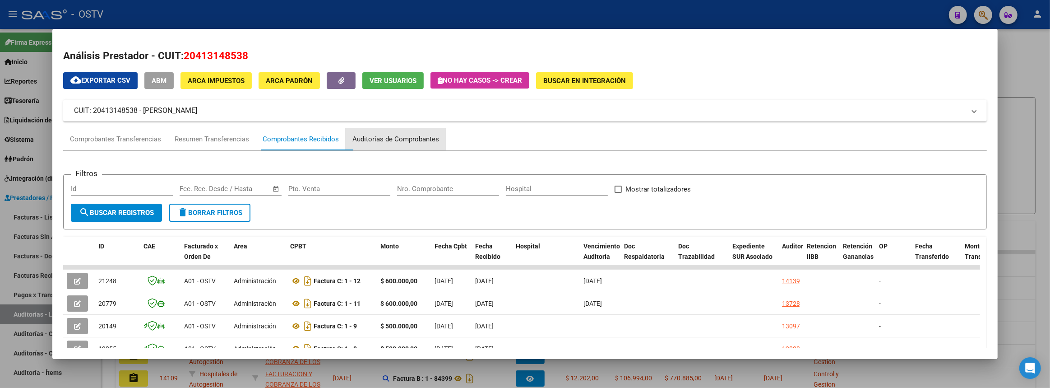
click at [390, 134] on div "Auditorías de Comprobantes" at bounding box center [395, 139] width 87 height 10
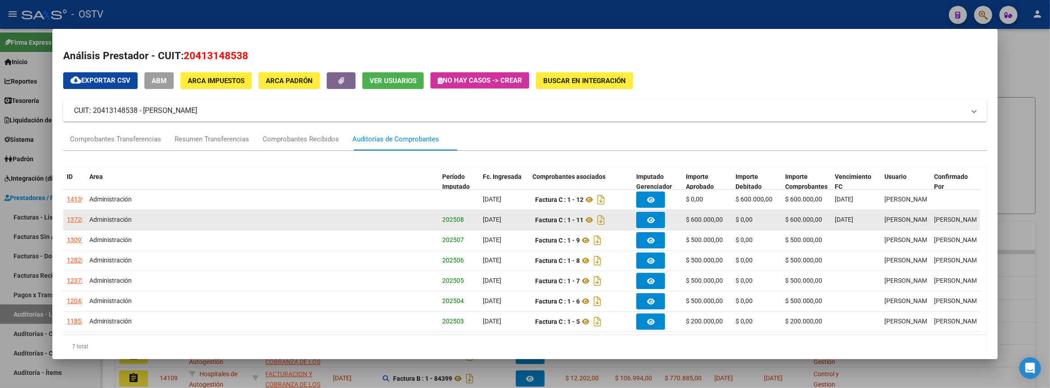
click at [75, 218] on div "13728" at bounding box center [76, 219] width 18 height 10
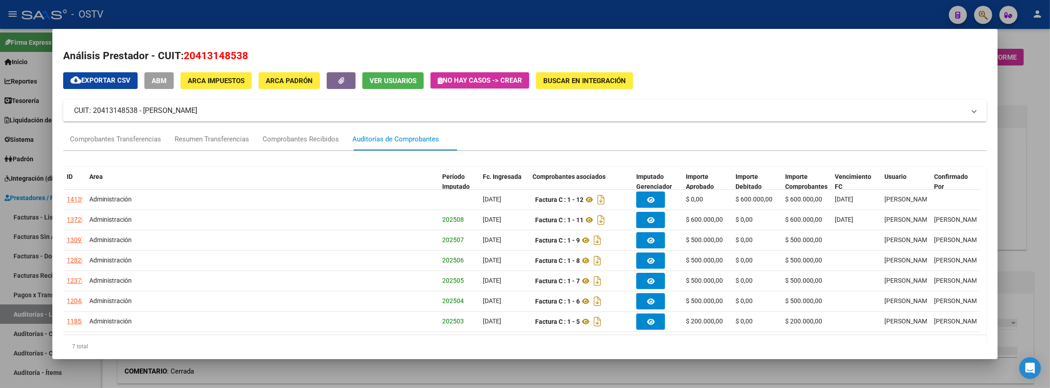
click at [1038, 259] on div at bounding box center [525, 194] width 1050 height 388
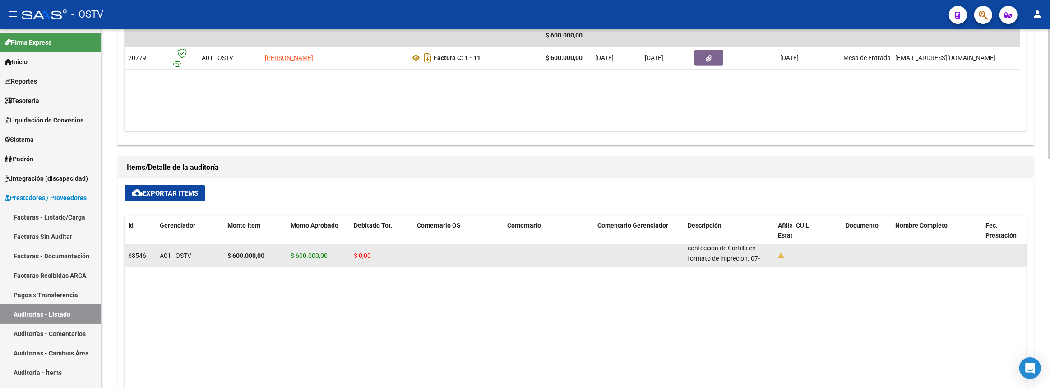
scroll to position [53, 0]
drag, startPoint x: 686, startPoint y: 250, endPoint x: 739, endPoint y: 259, distance: 53.5
click at [739, 259] on datatable-body-cell "Gestion de pagina WEB de OSTV + Trabajo de carga y copacitacion sistema de auto…" at bounding box center [729, 256] width 90 height 22
copy span "Gestion de pagina WEB de OSTV + Trabajo de carga y copacitacion sistema de auto…"
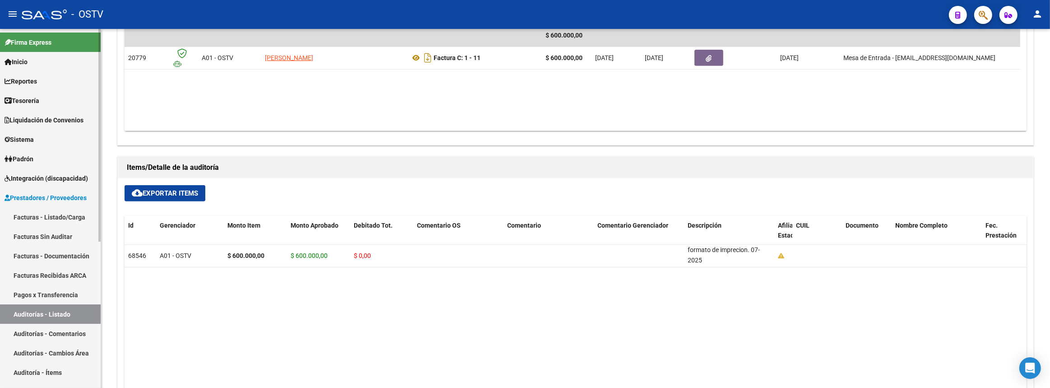
scroll to position [410, 0]
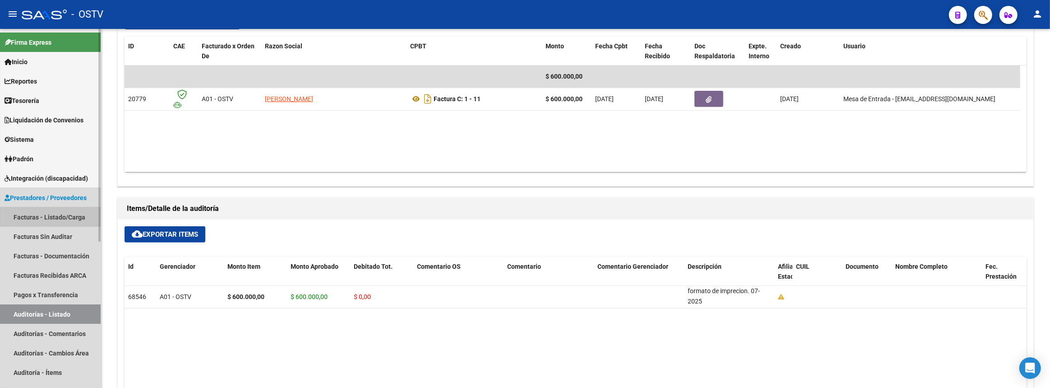
click at [27, 213] on link "Facturas - Listado/Carga" at bounding box center [50, 216] width 101 height 19
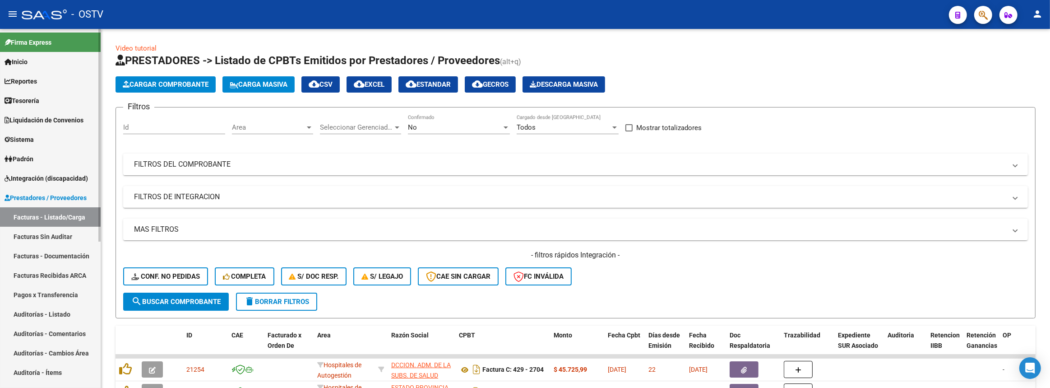
click at [42, 309] on link "Auditorías - Listado" at bounding box center [50, 313] width 101 height 19
click at [57, 200] on span "Prestadores / Proveedores" at bounding box center [46, 198] width 82 height 10
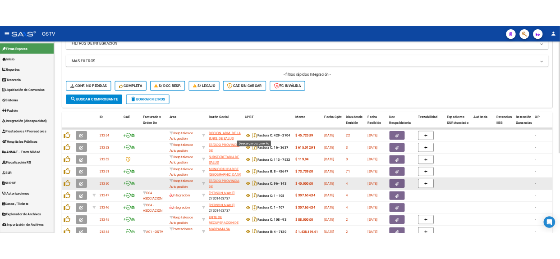
scroll to position [246, 0]
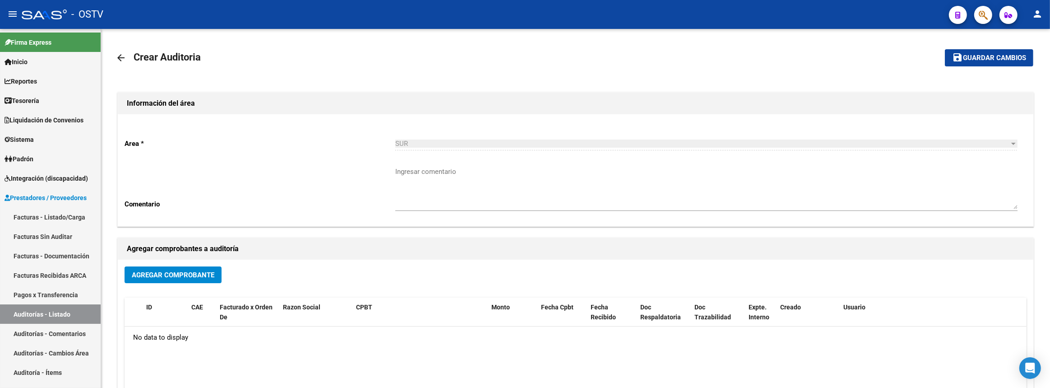
scroll to position [122, 0]
